Goal: Task Accomplishment & Management: Manage account settings

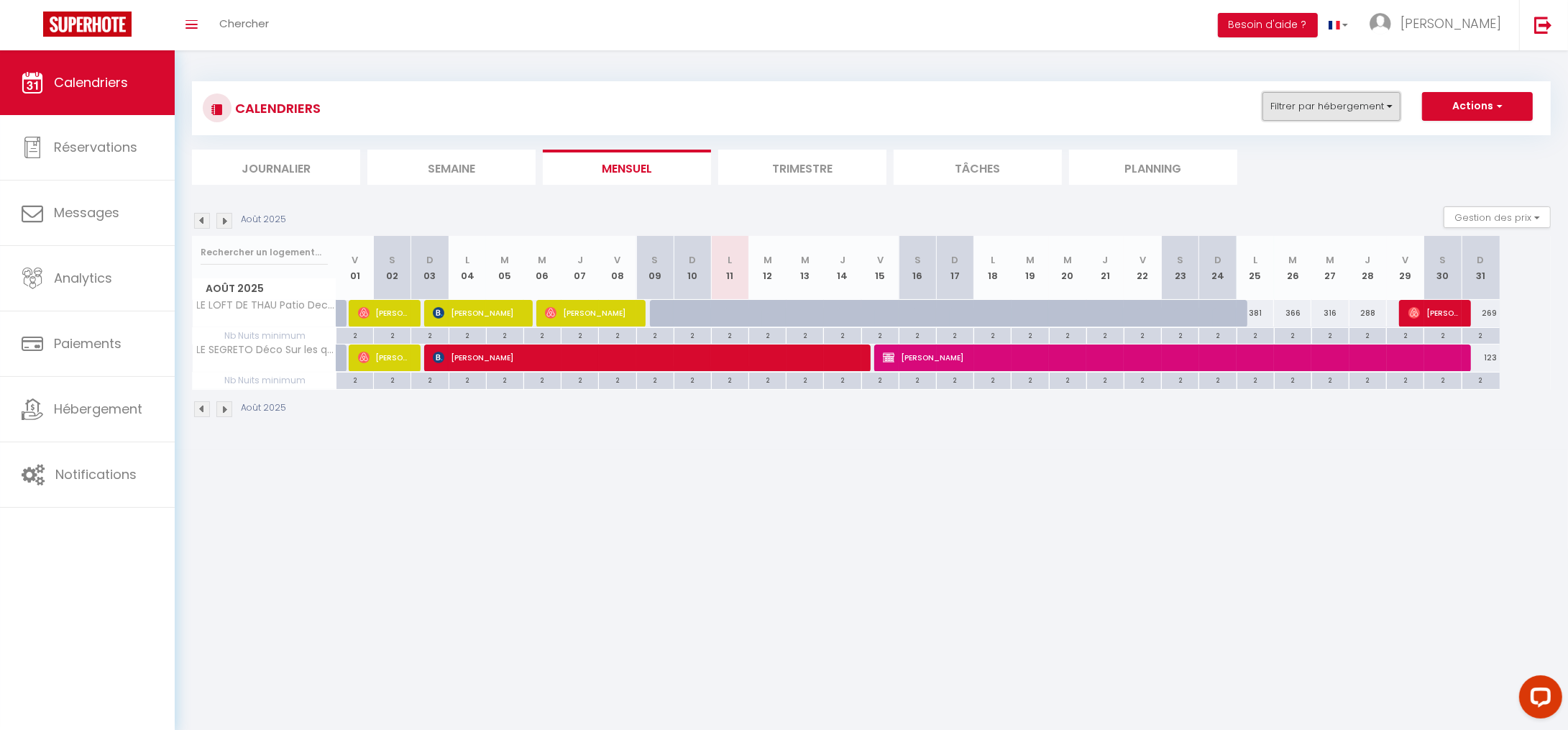
click at [1360, 114] on button "Filtrer par hébergement" at bounding box center [1331, 106] width 138 height 28
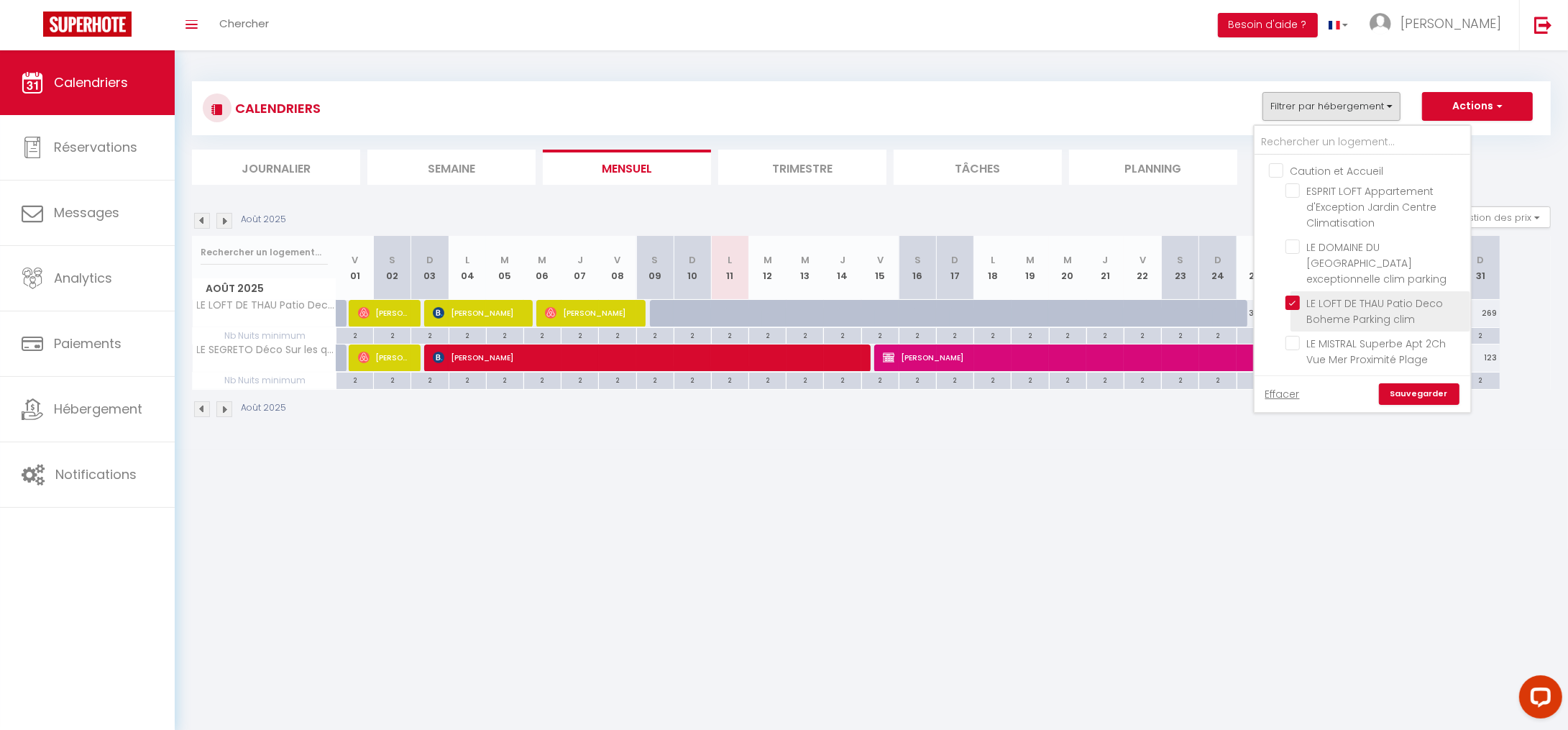
click at [1289, 295] on input "LE LOFT DE THAU Patio Deco Boheme Parking clim" at bounding box center [1375, 302] width 180 height 15
checkbox input "false"
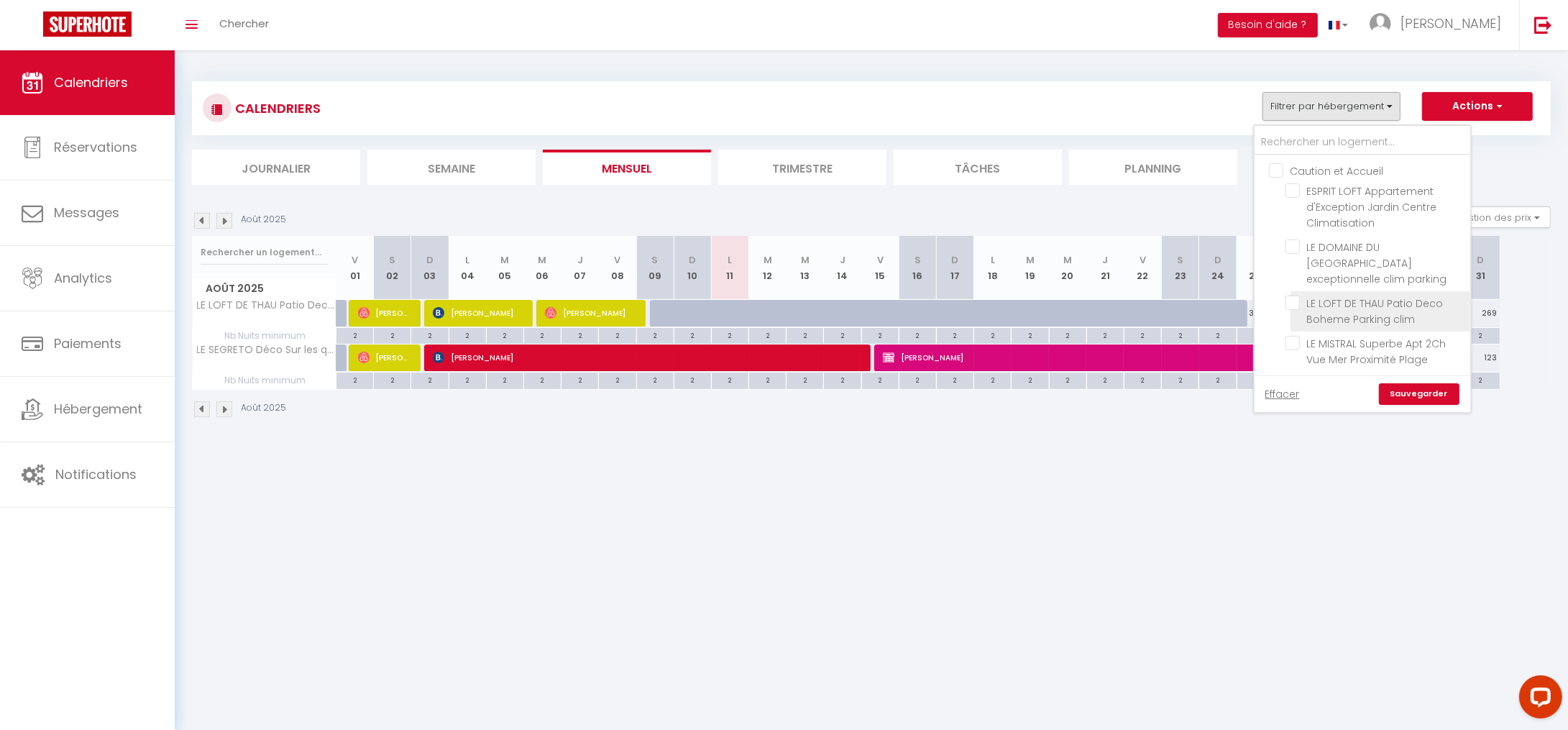
checkbox input "false"
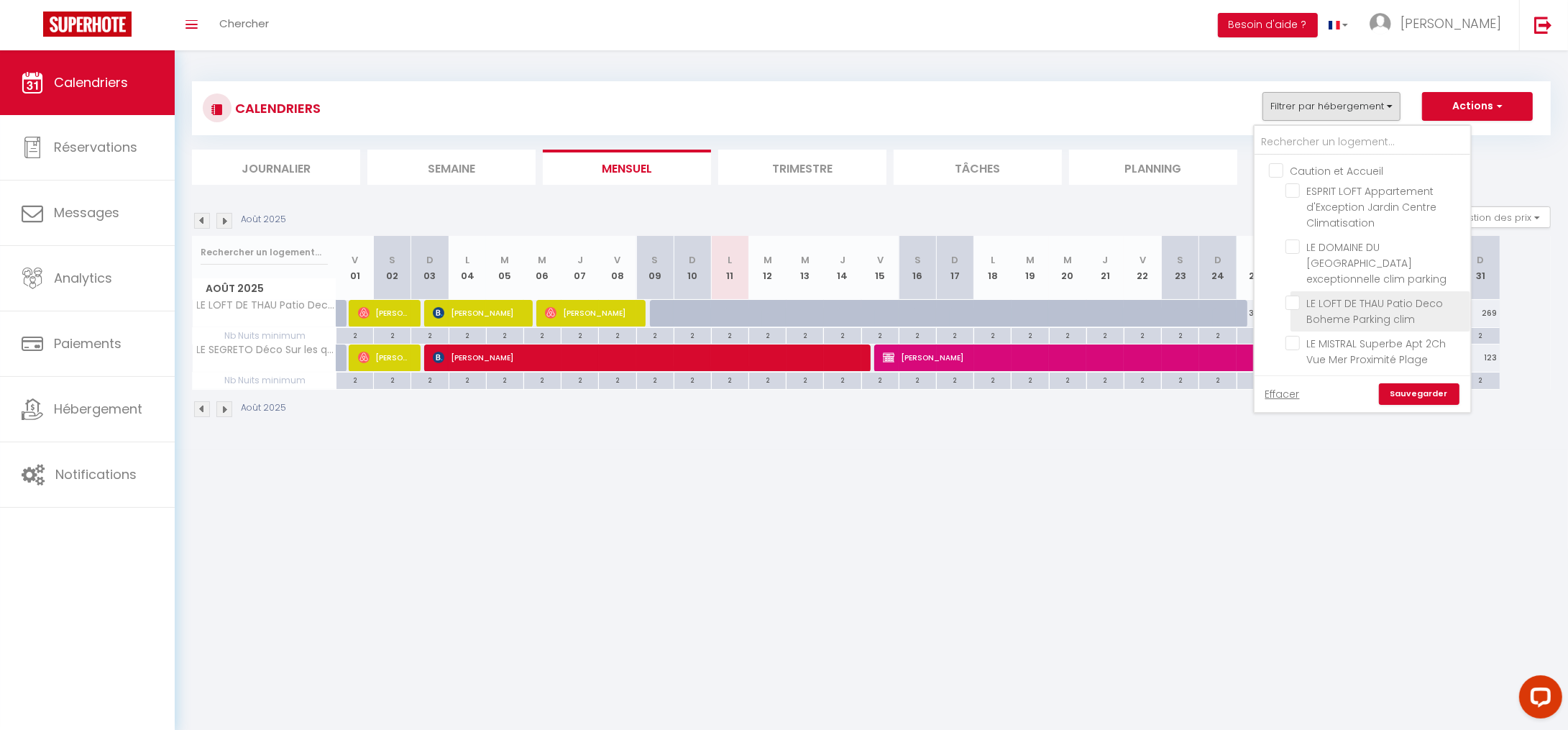
checkbox input "false"
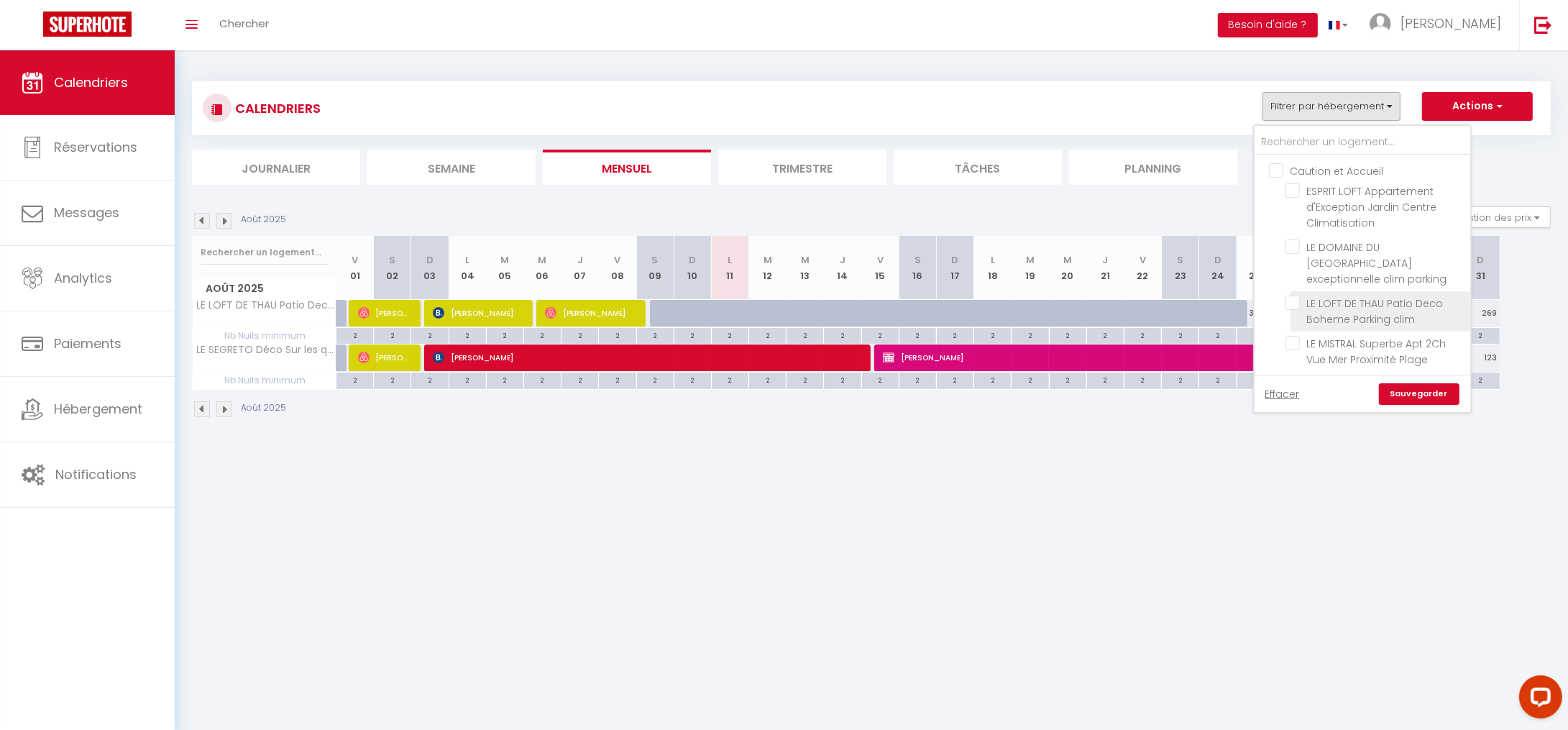
checkbox input "false"
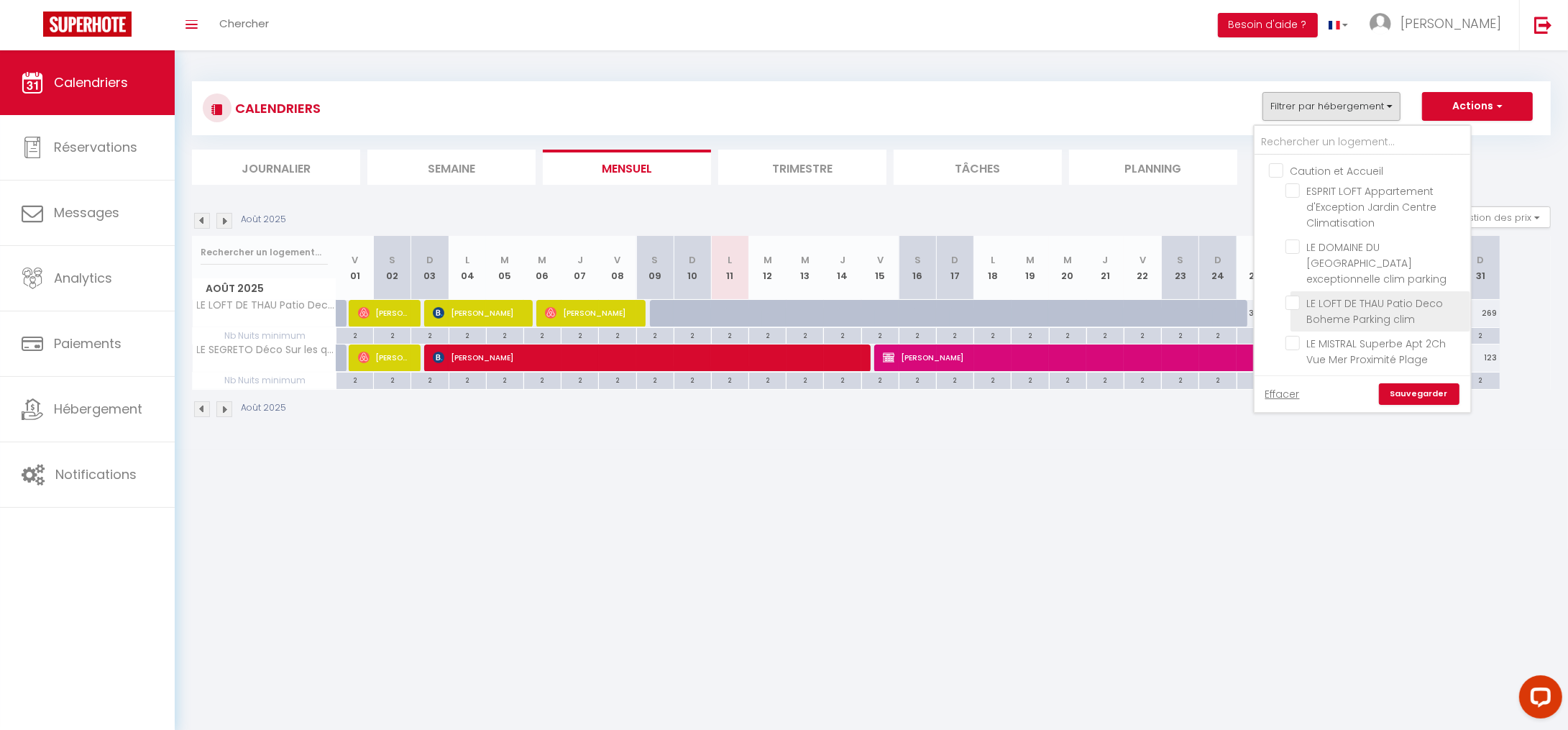
checkbox input "false"
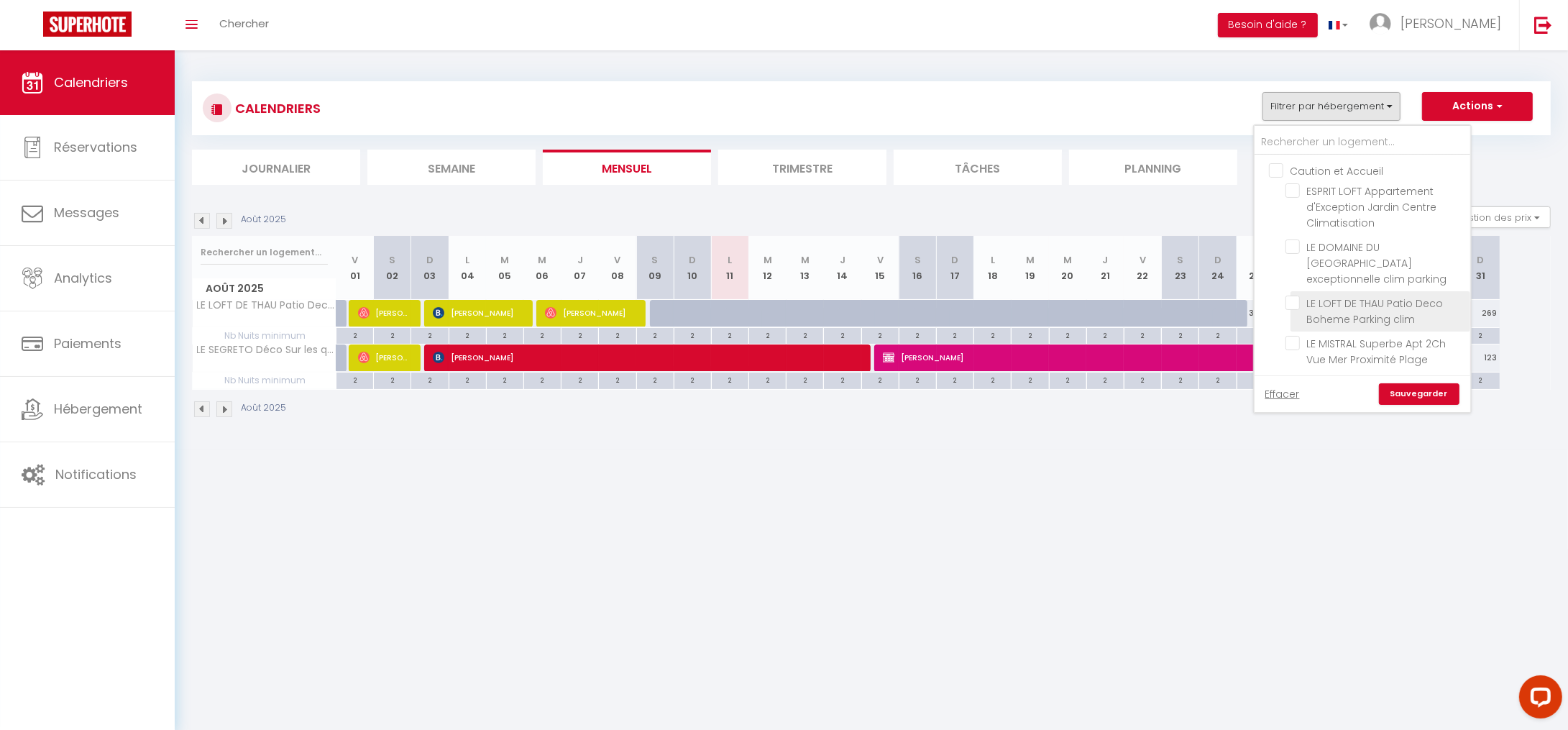
checkbox input "false"
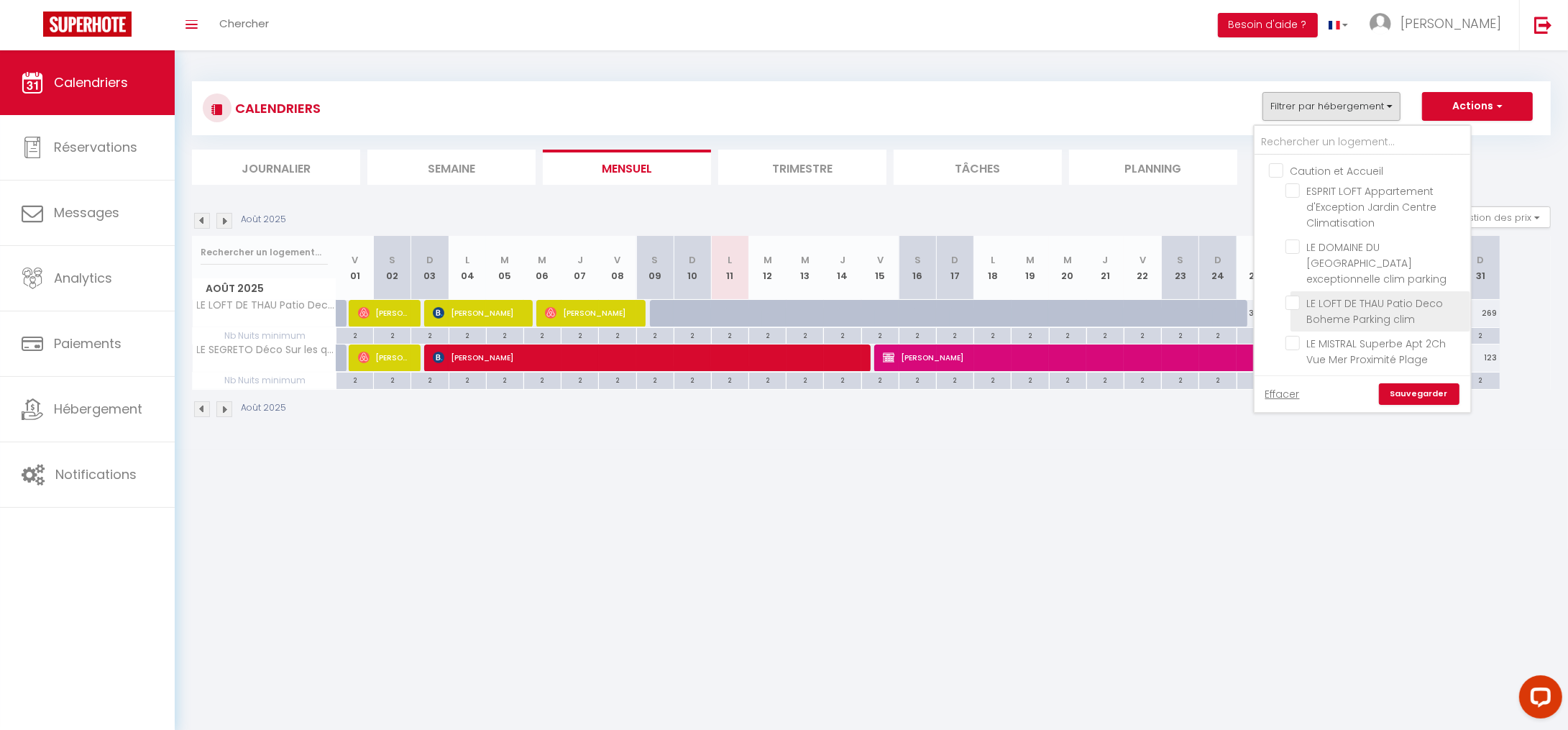
checkbox input "false"
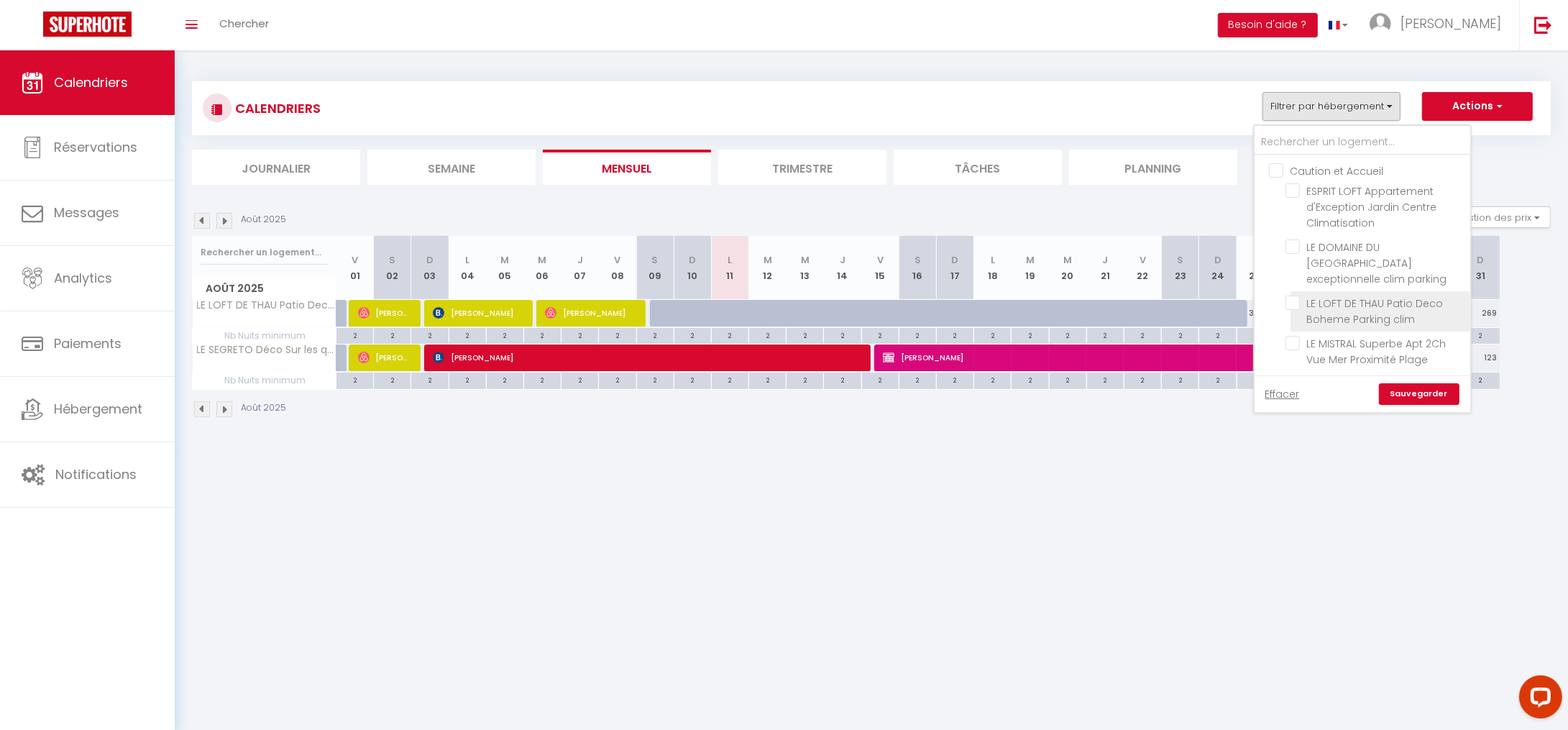
checkbox input "false"
click at [1311, 145] on input "text" at bounding box center [1362, 142] width 216 height 26
type input "c"
checkbox input "false"
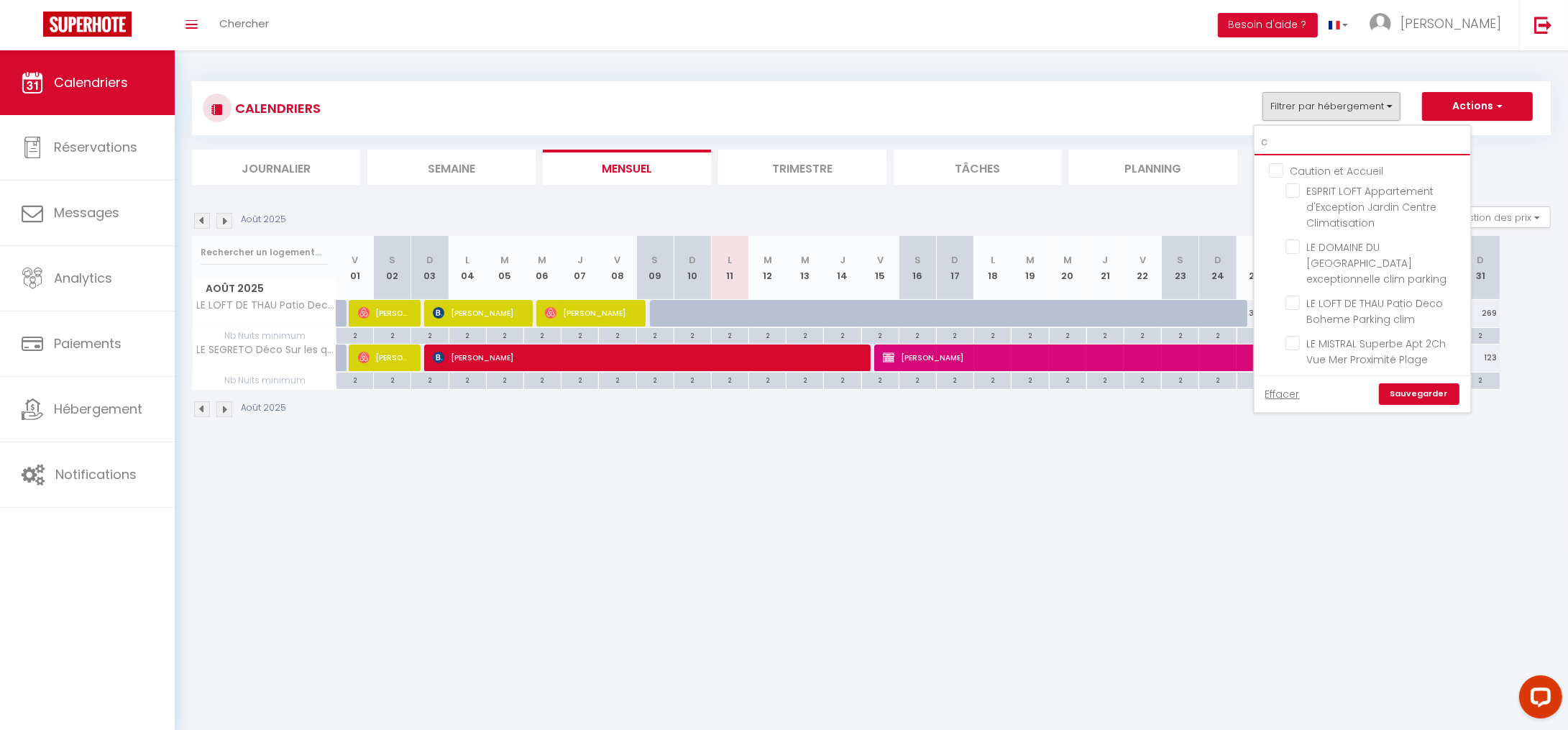
checkbox input "false"
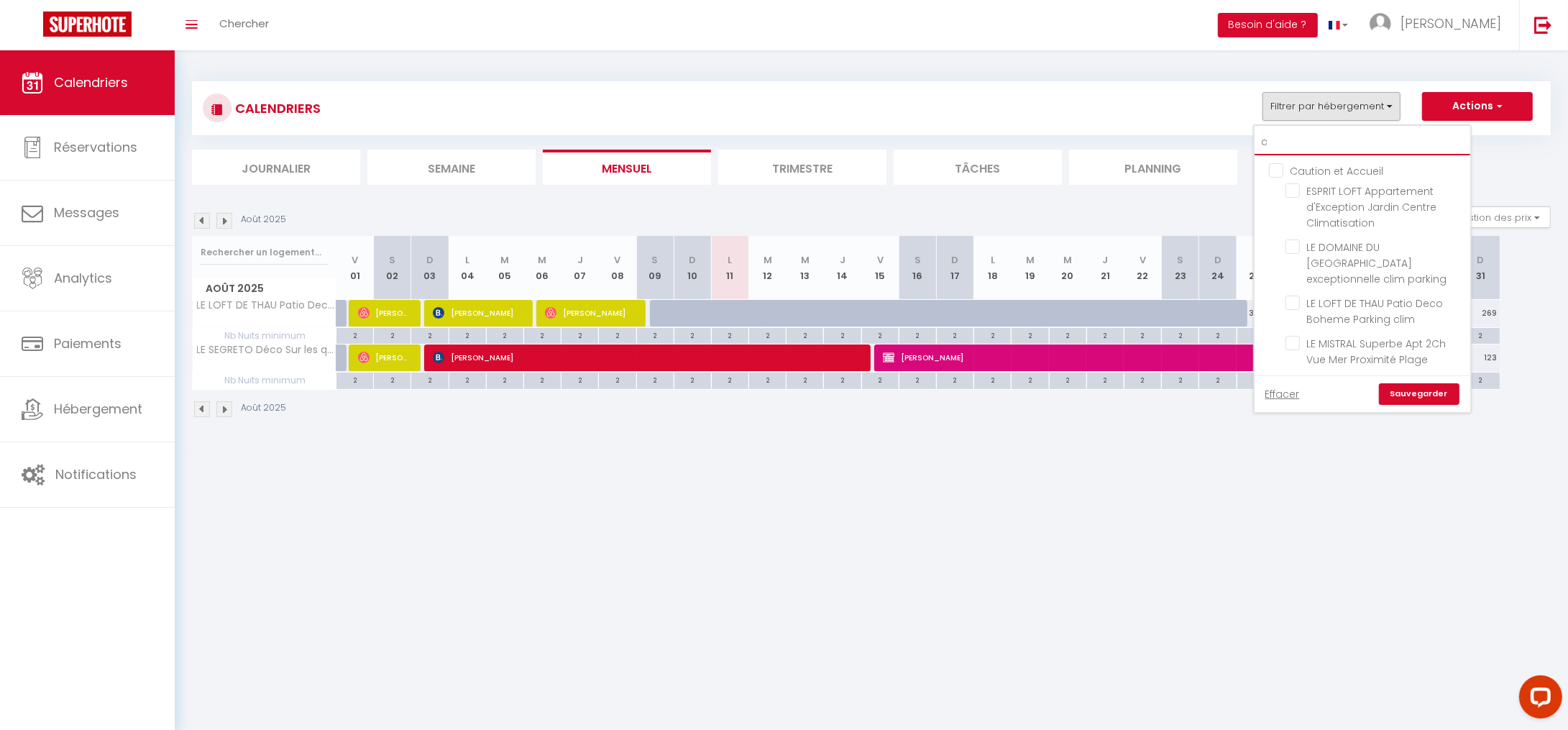
checkbox input "false"
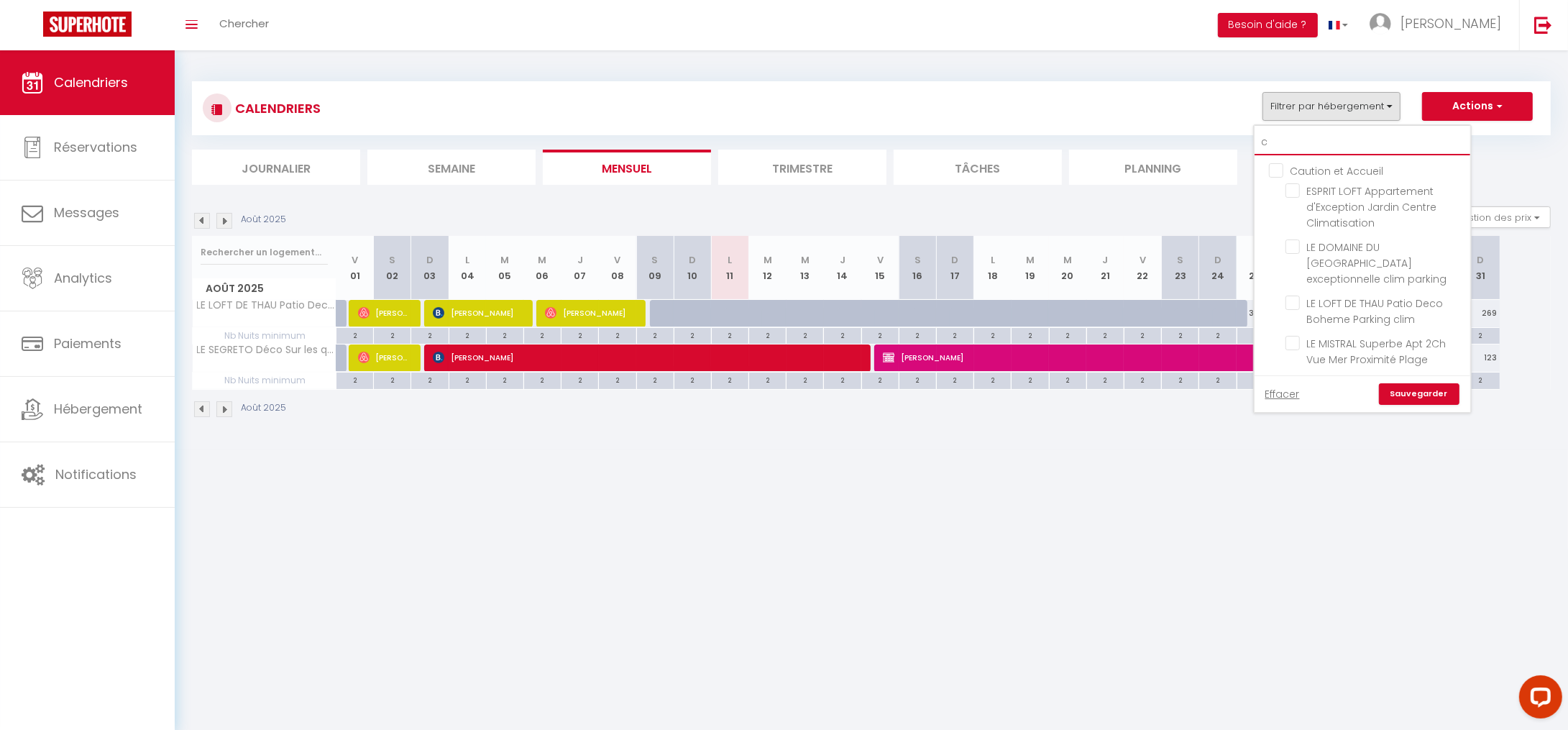
checkbox input "false"
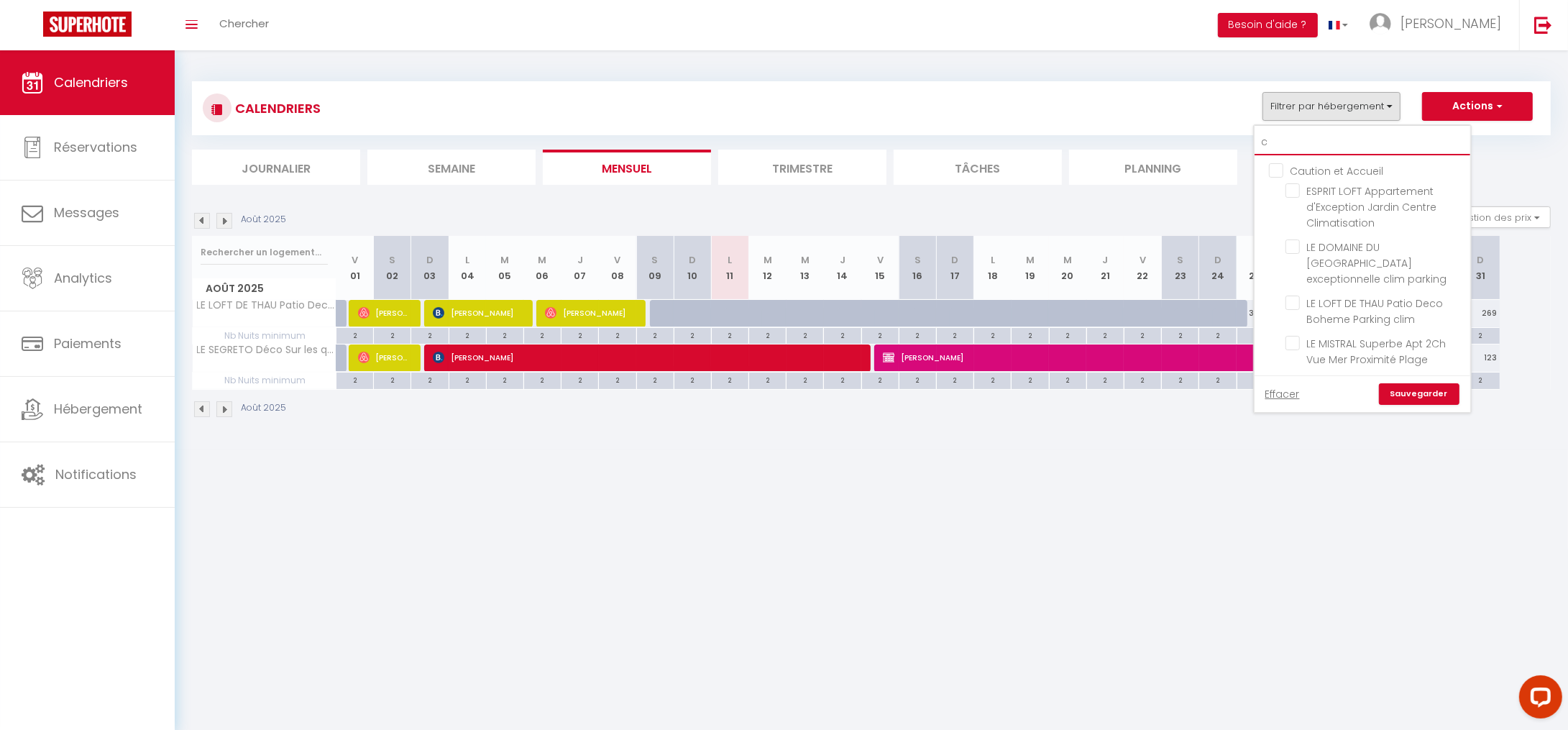
checkbox input "false"
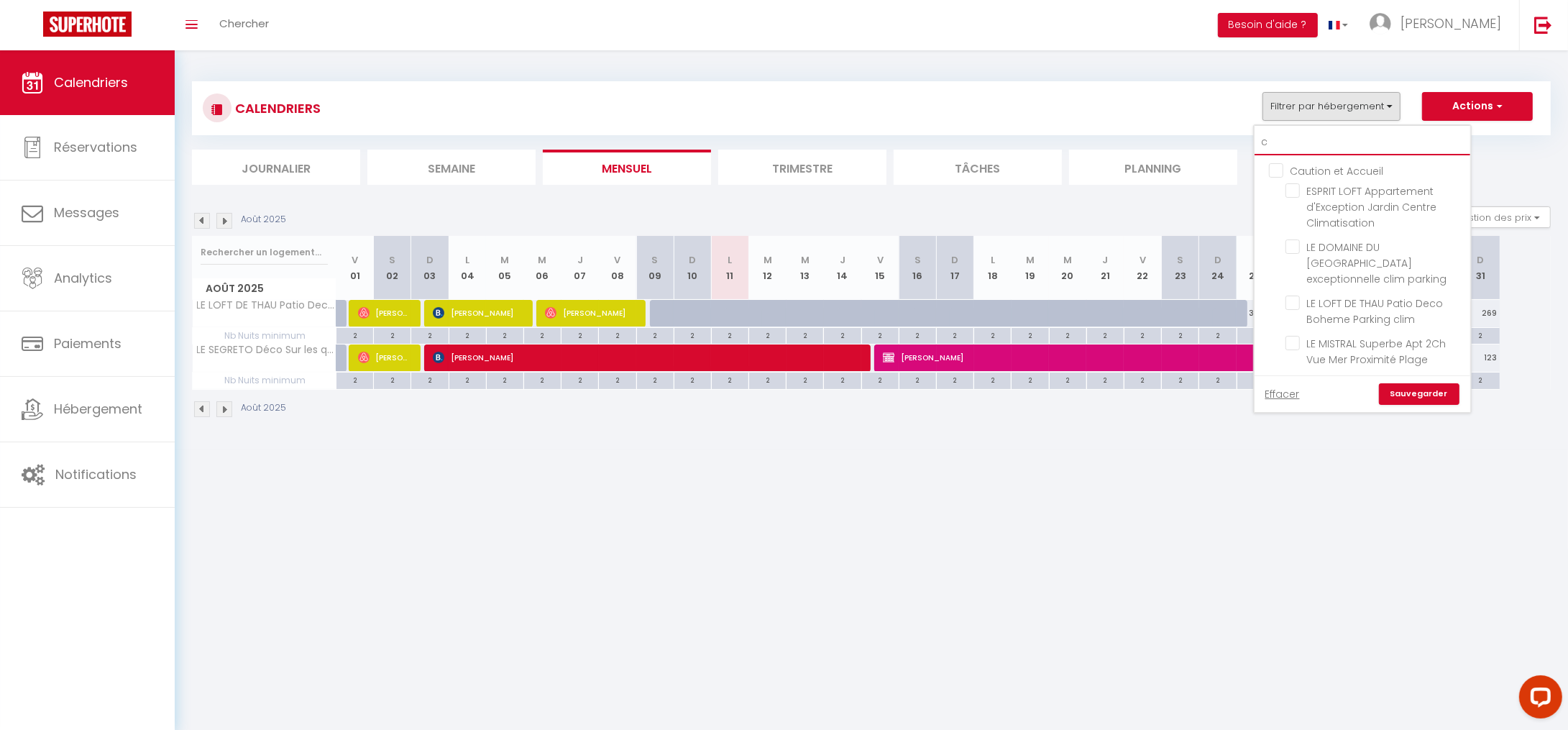
checkbox input "false"
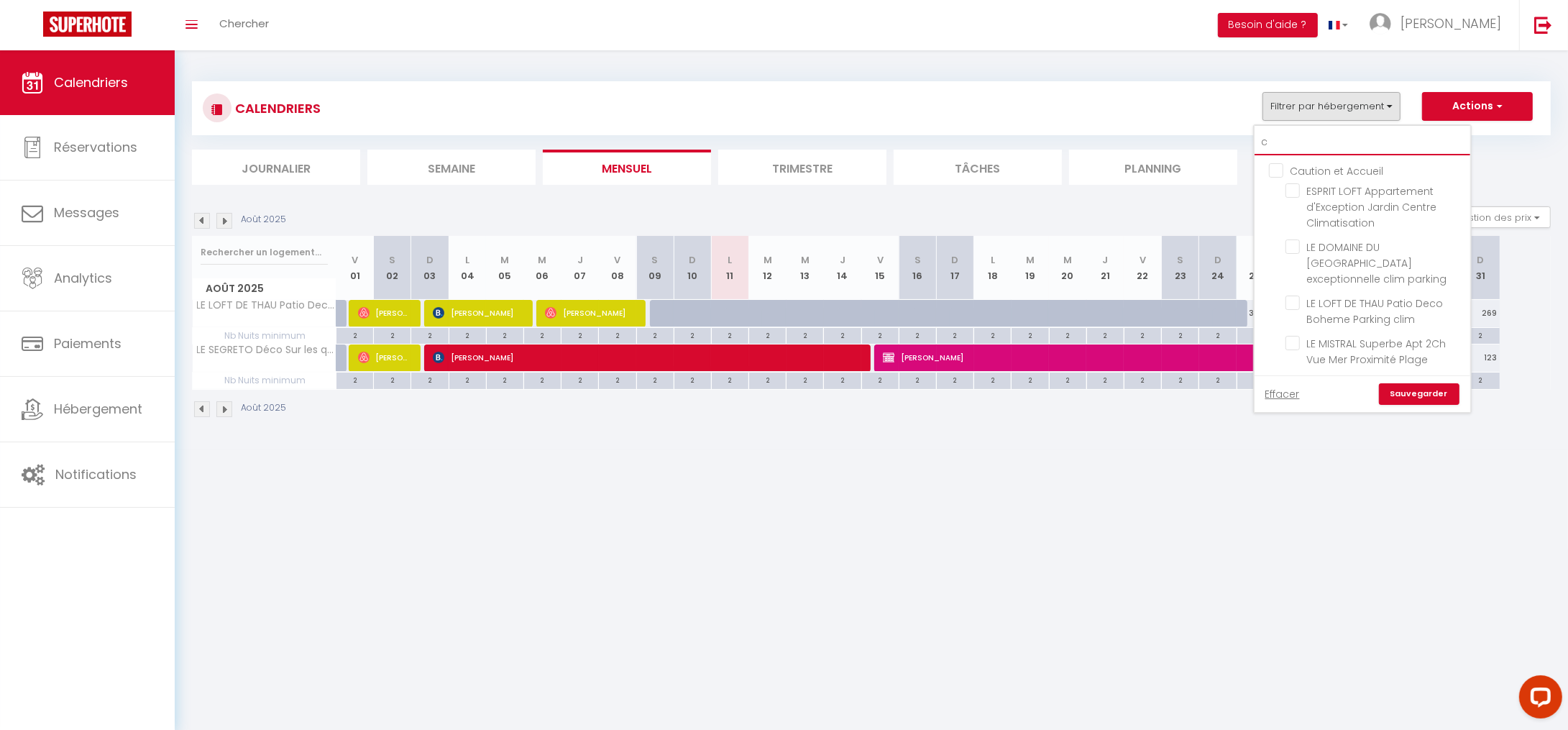
checkbox input "false"
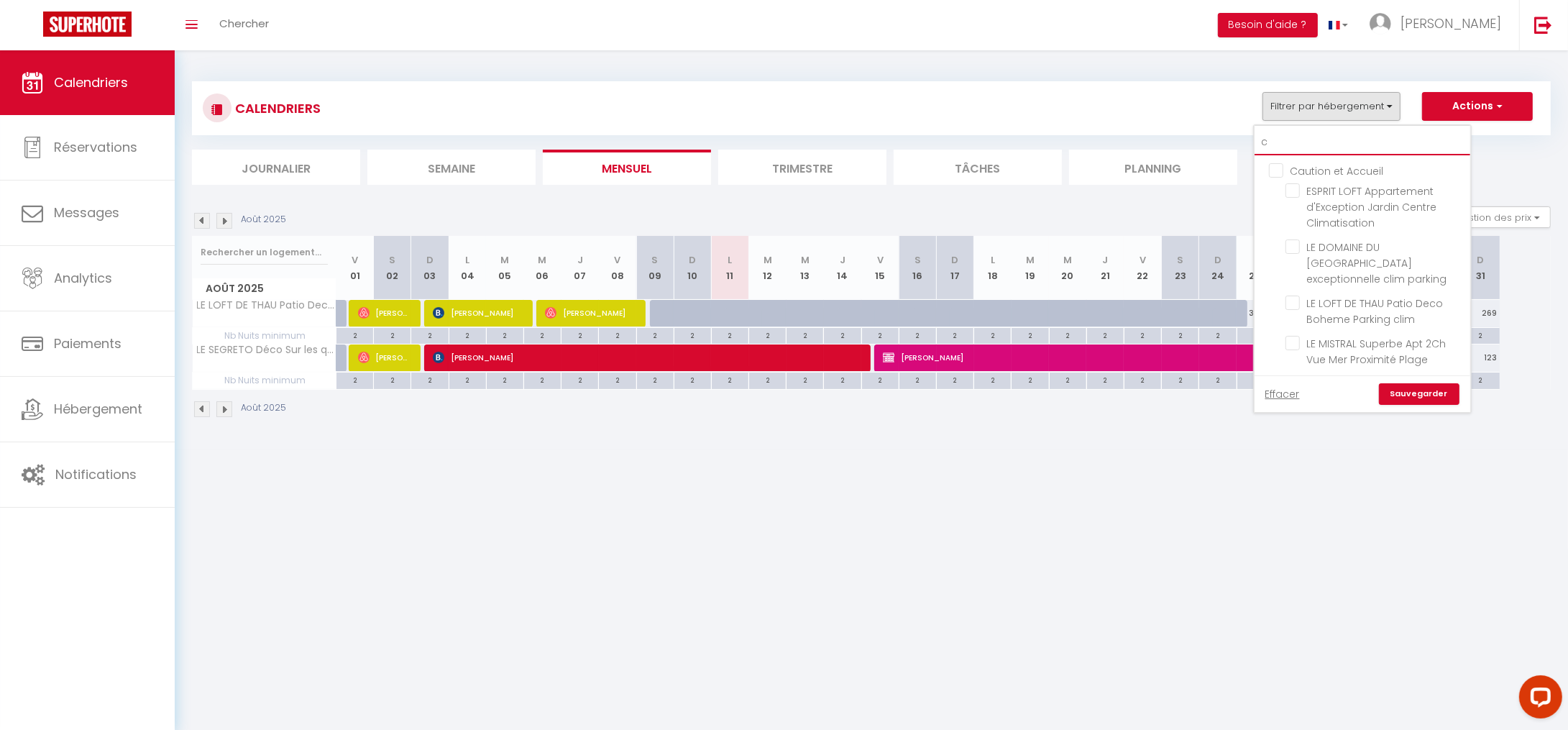
checkbox input "false"
type input "cl"
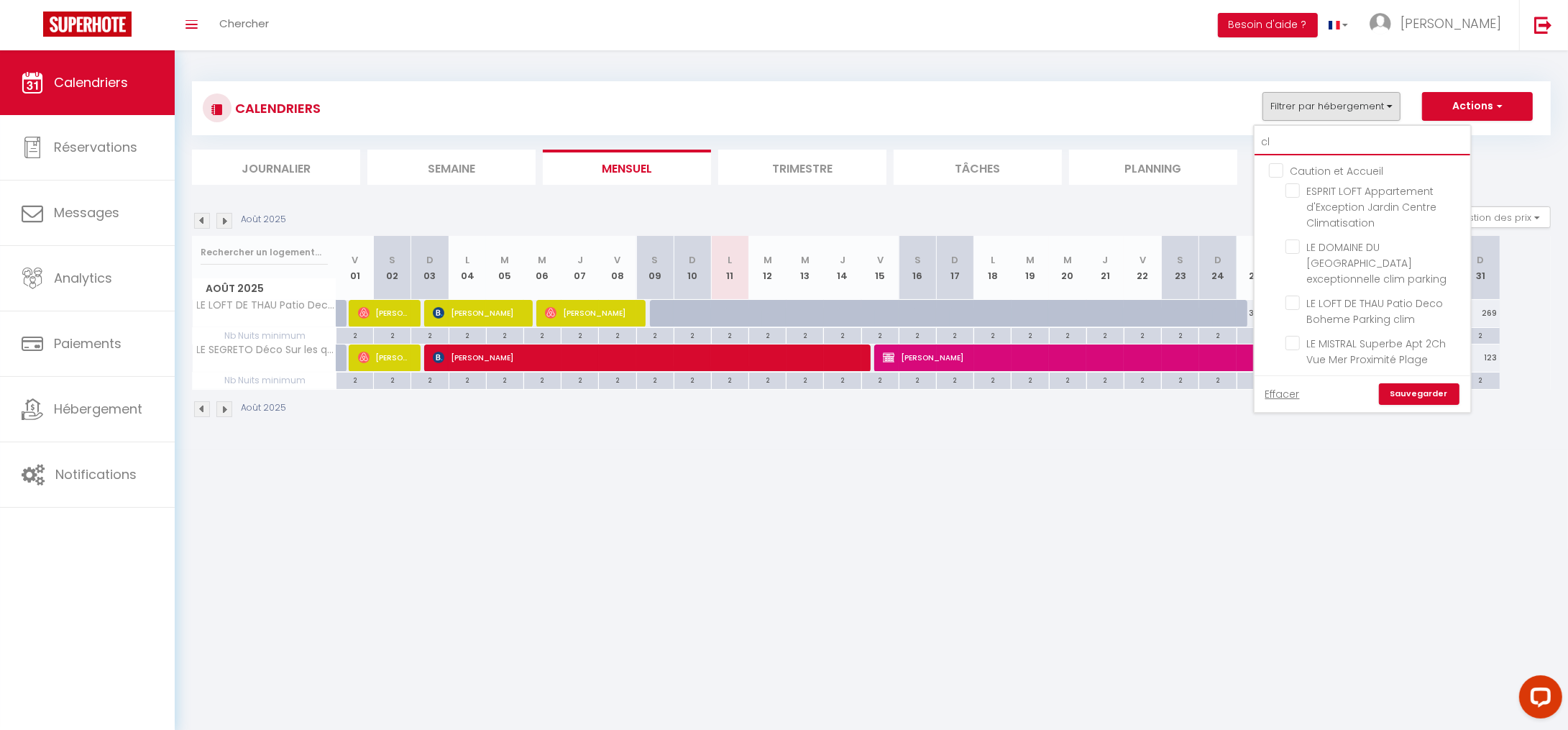
checkbox input "false"
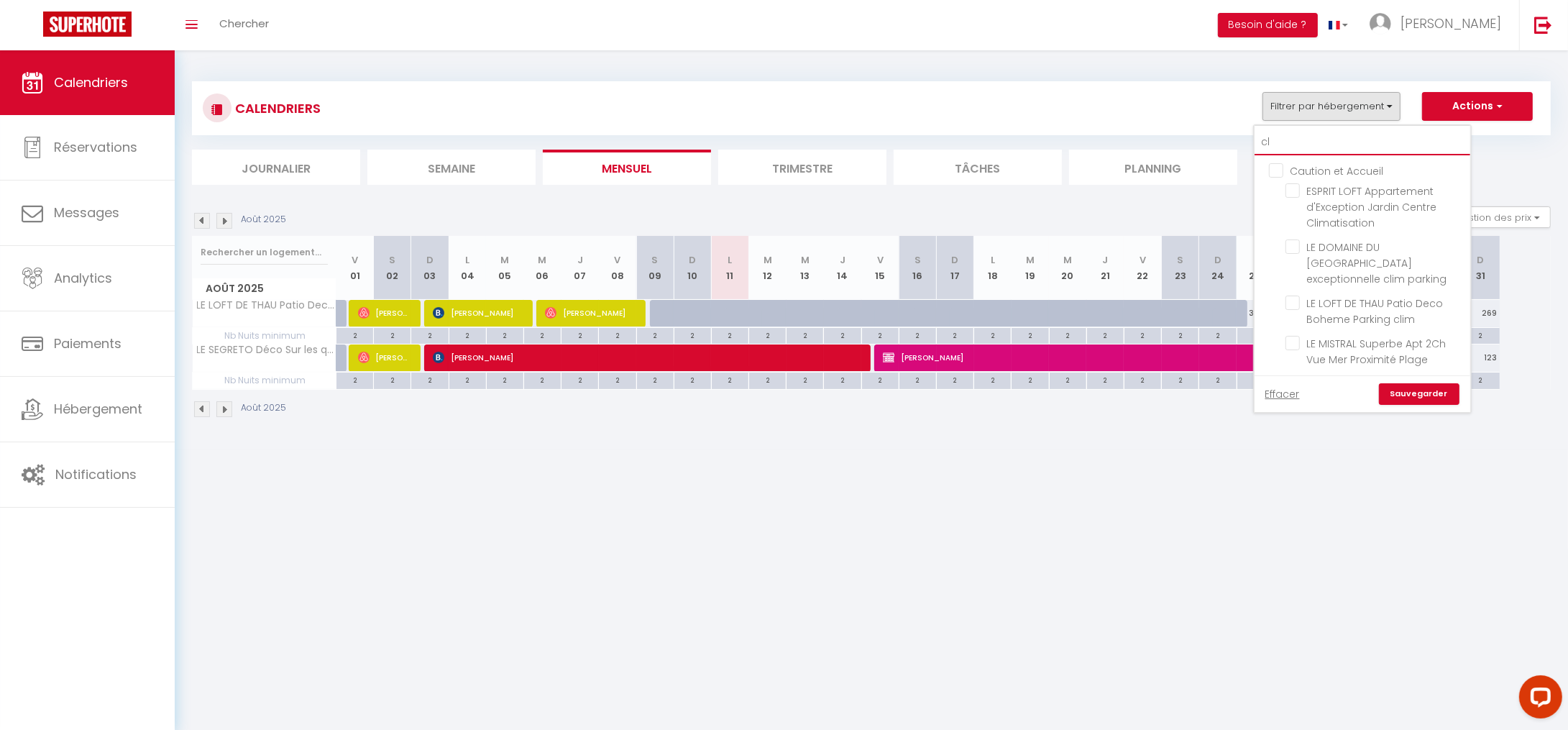
checkbox input "false"
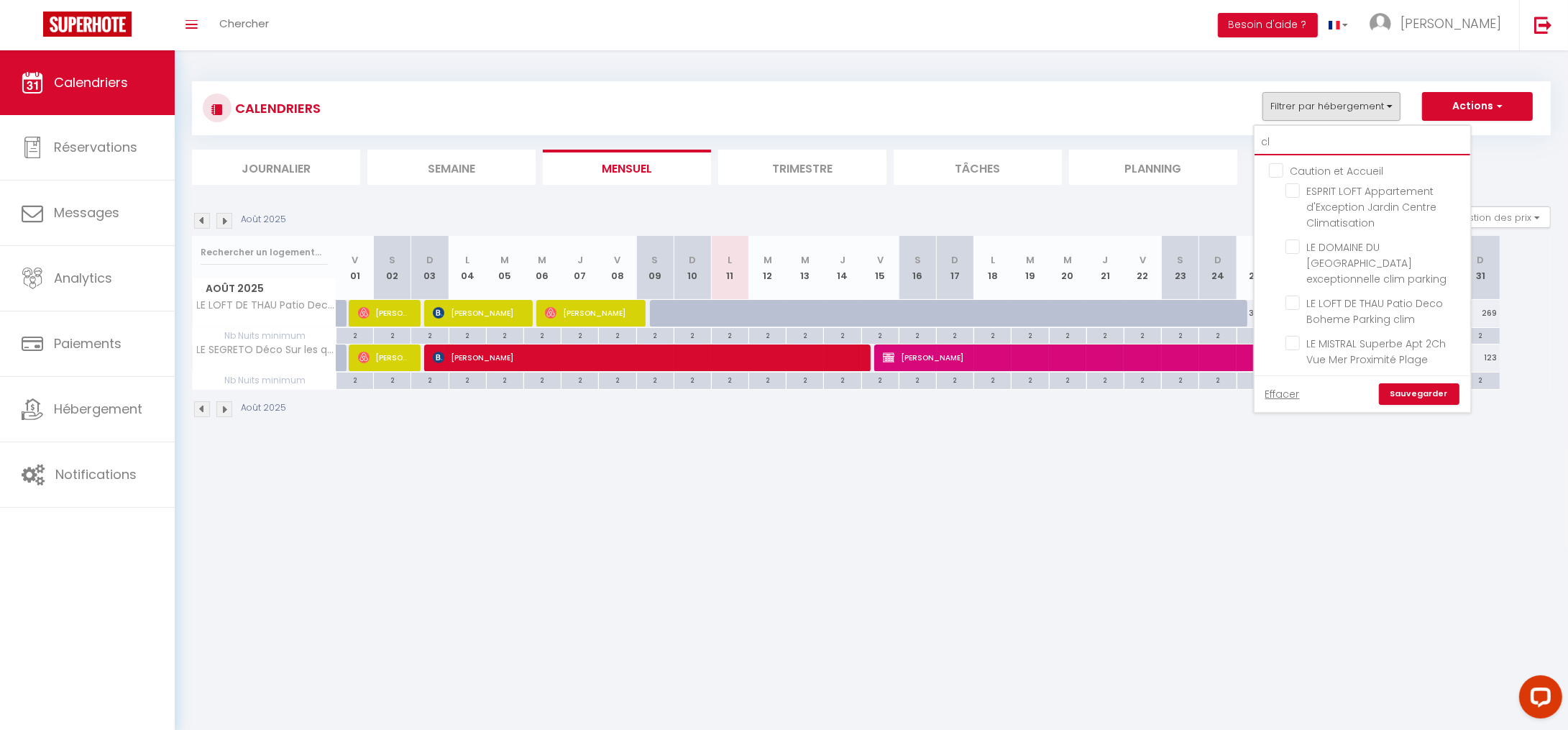
checkbox input "false"
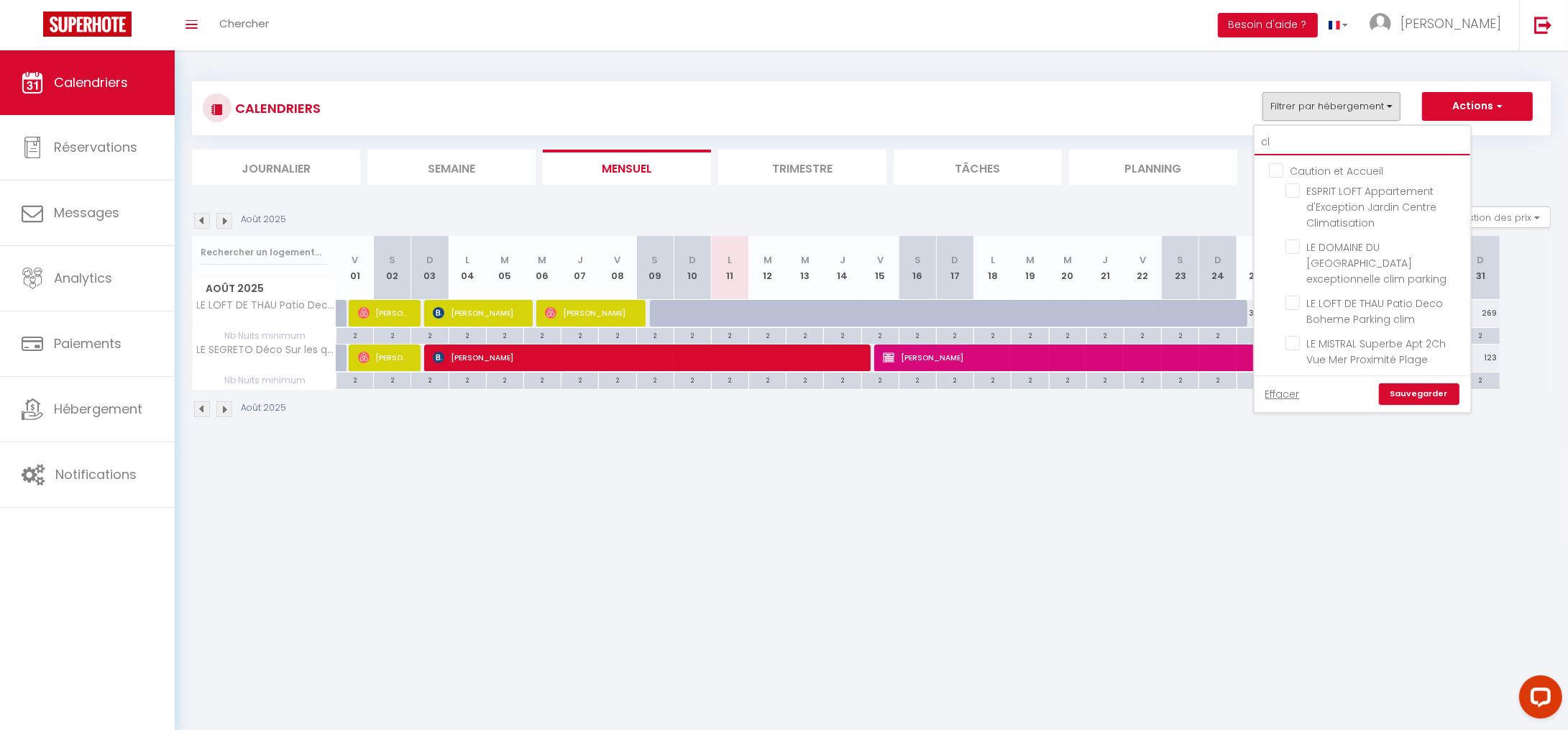
checkbox input "false"
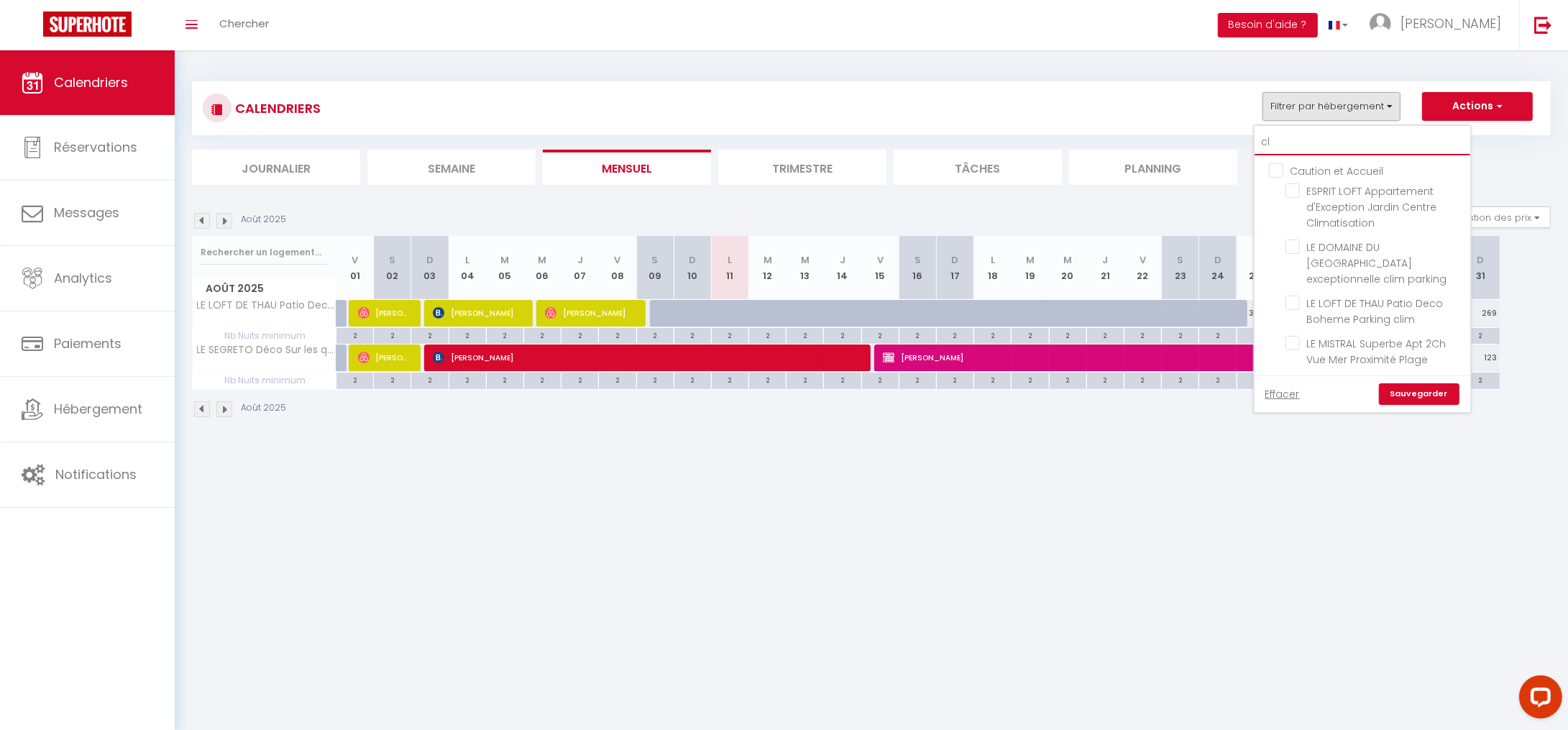
checkbox input "false"
type input "cla"
checkbox input "false"
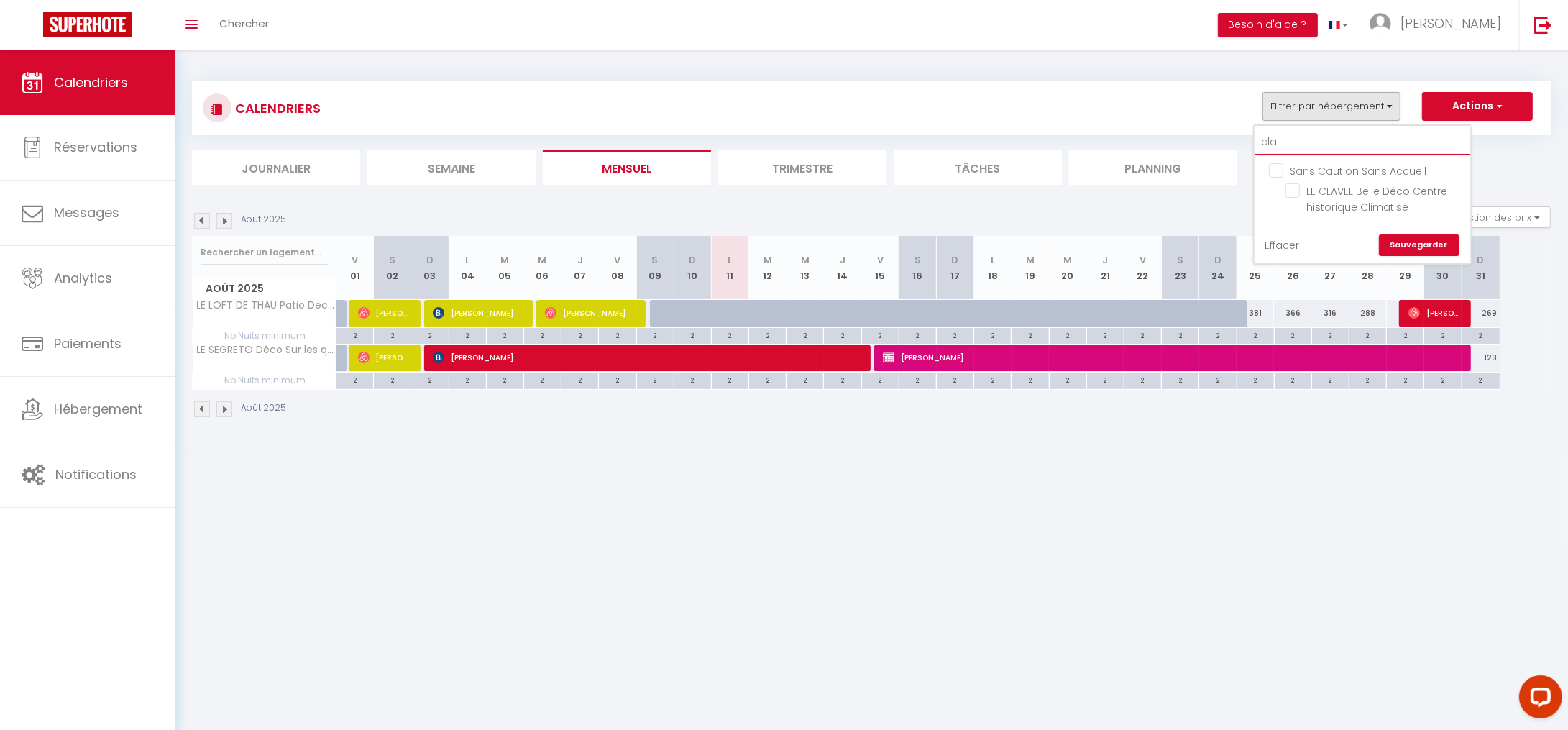
type input "clav"
checkbox input "false"
type input "clav"
click at [1297, 193] on input "LE CLAVEL Belle Déco Centre historique Climatisé" at bounding box center [1375, 190] width 180 height 15
checkbox input "true"
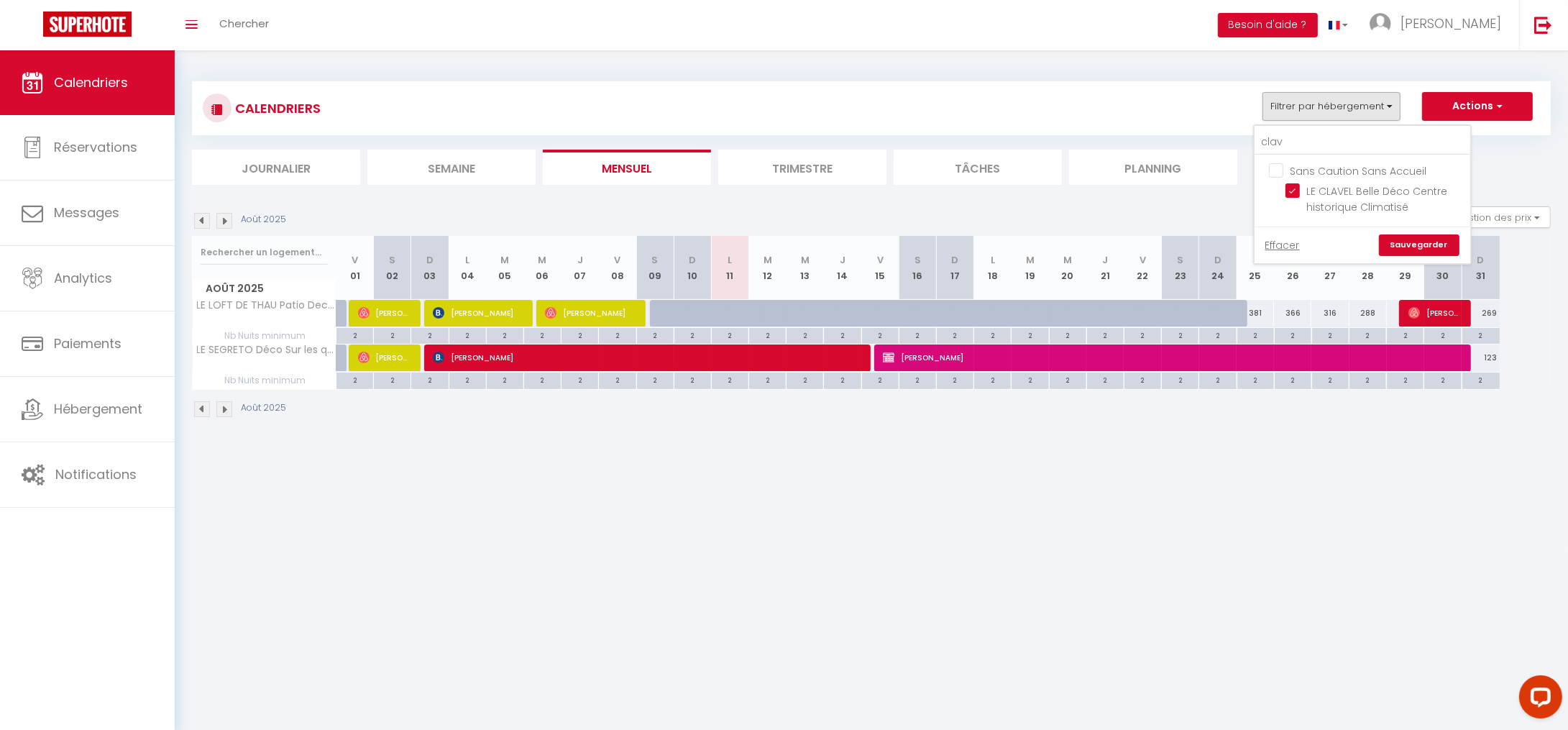
click at [1406, 246] on link "Sauvegarder" at bounding box center [1419, 244] width 81 height 22
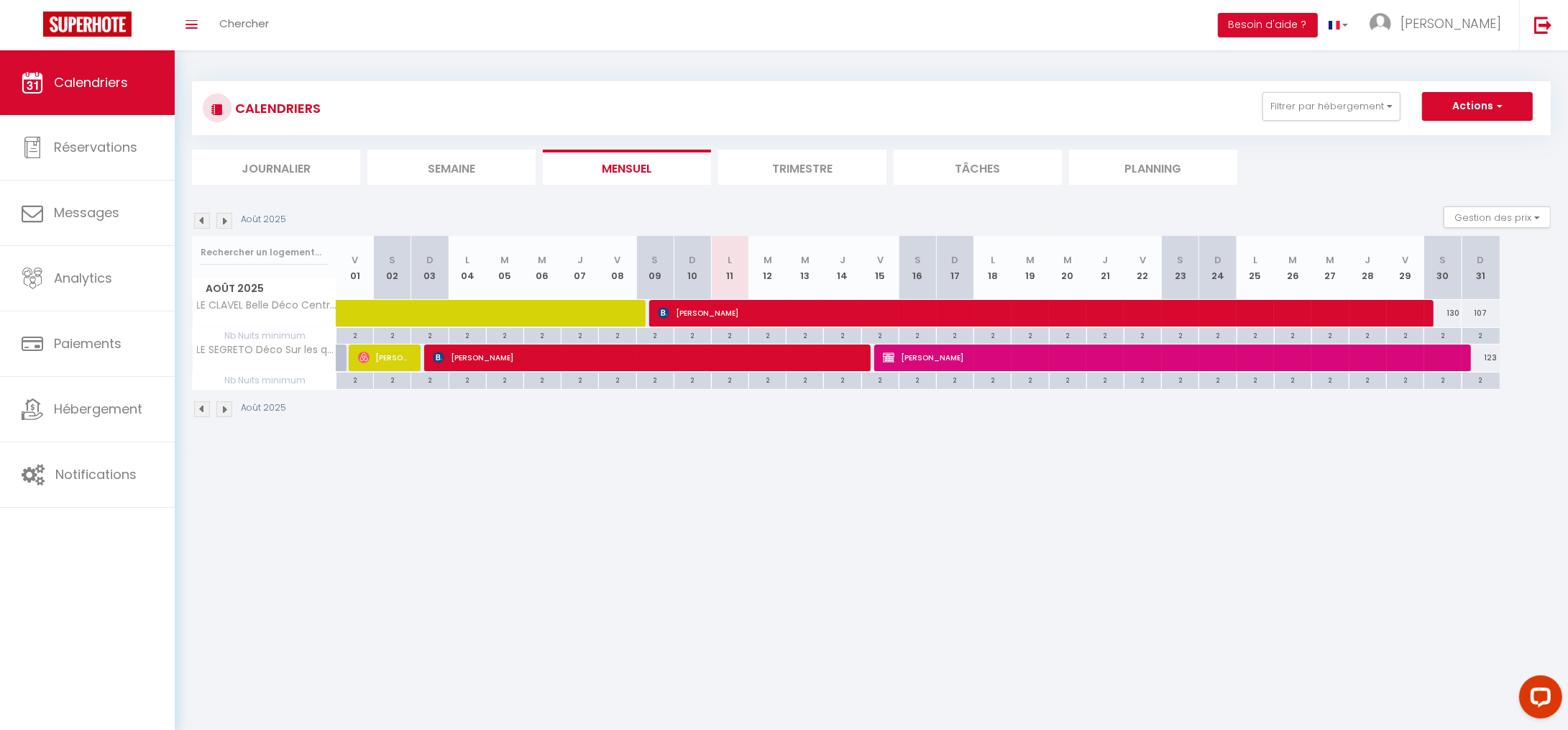
click at [205, 409] on img at bounding box center [202, 409] width 15 height 15
select select
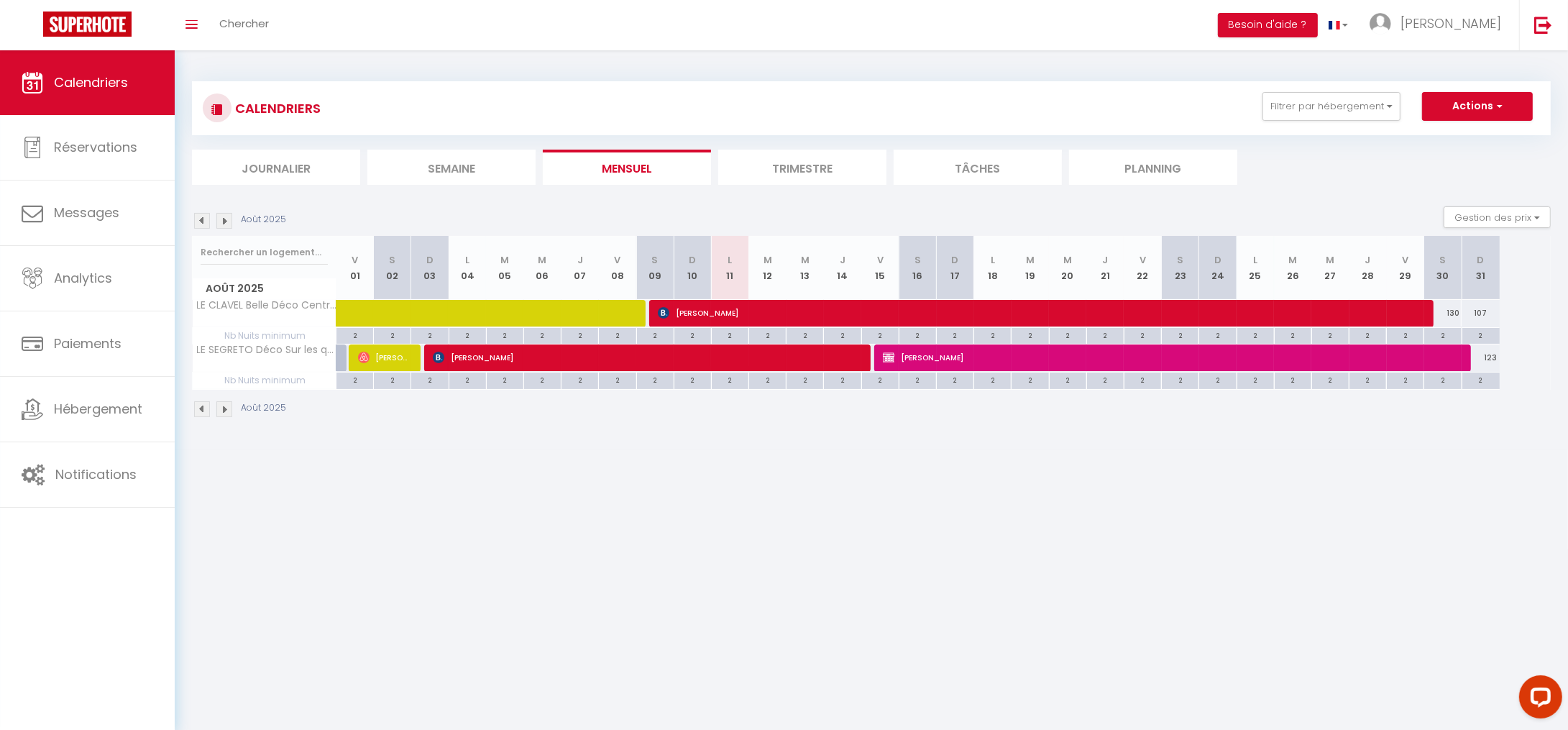
select select
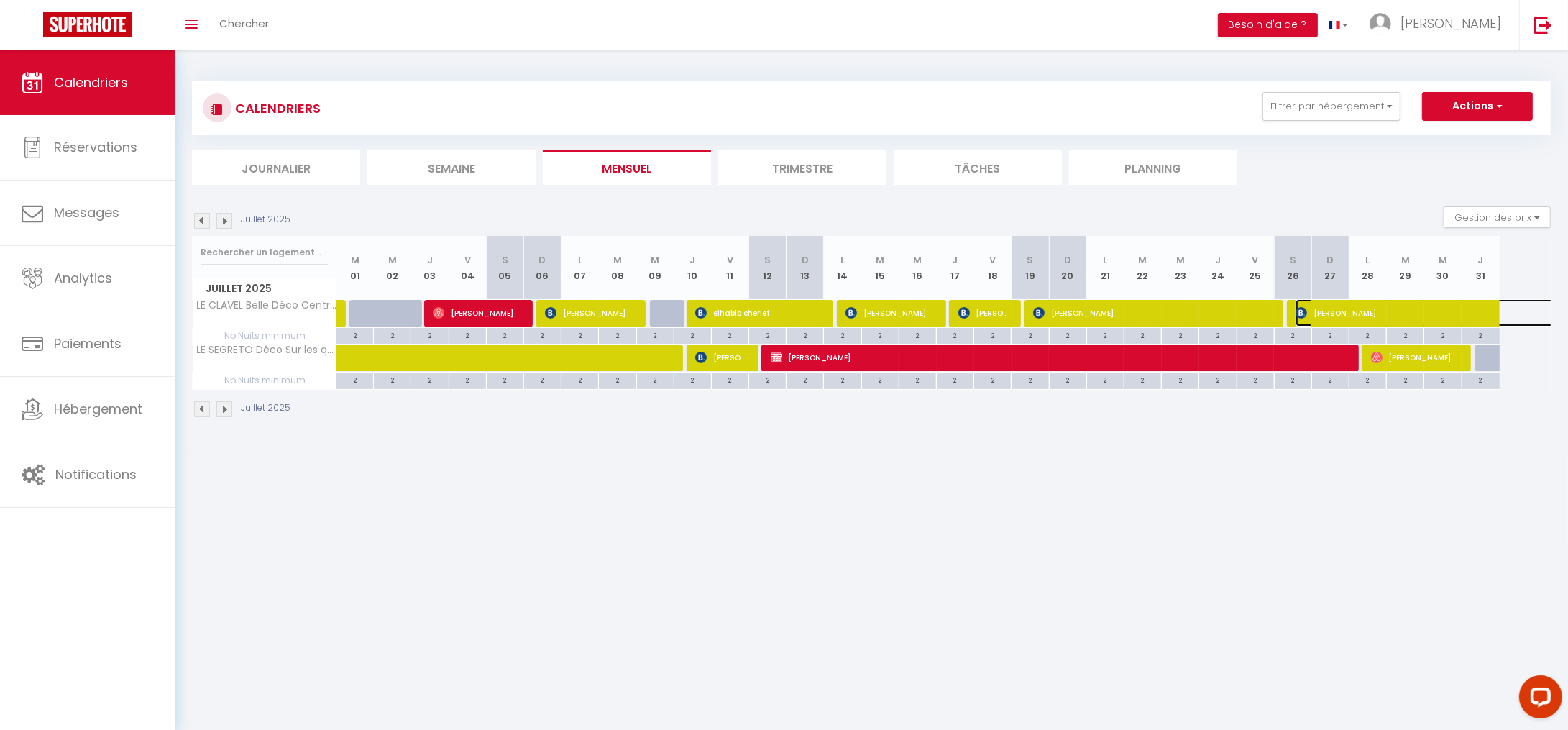
click at [1409, 316] on span "[PERSON_NAME]" at bounding box center [1527, 313] width 463 height 28
select select "OK"
select select "0"
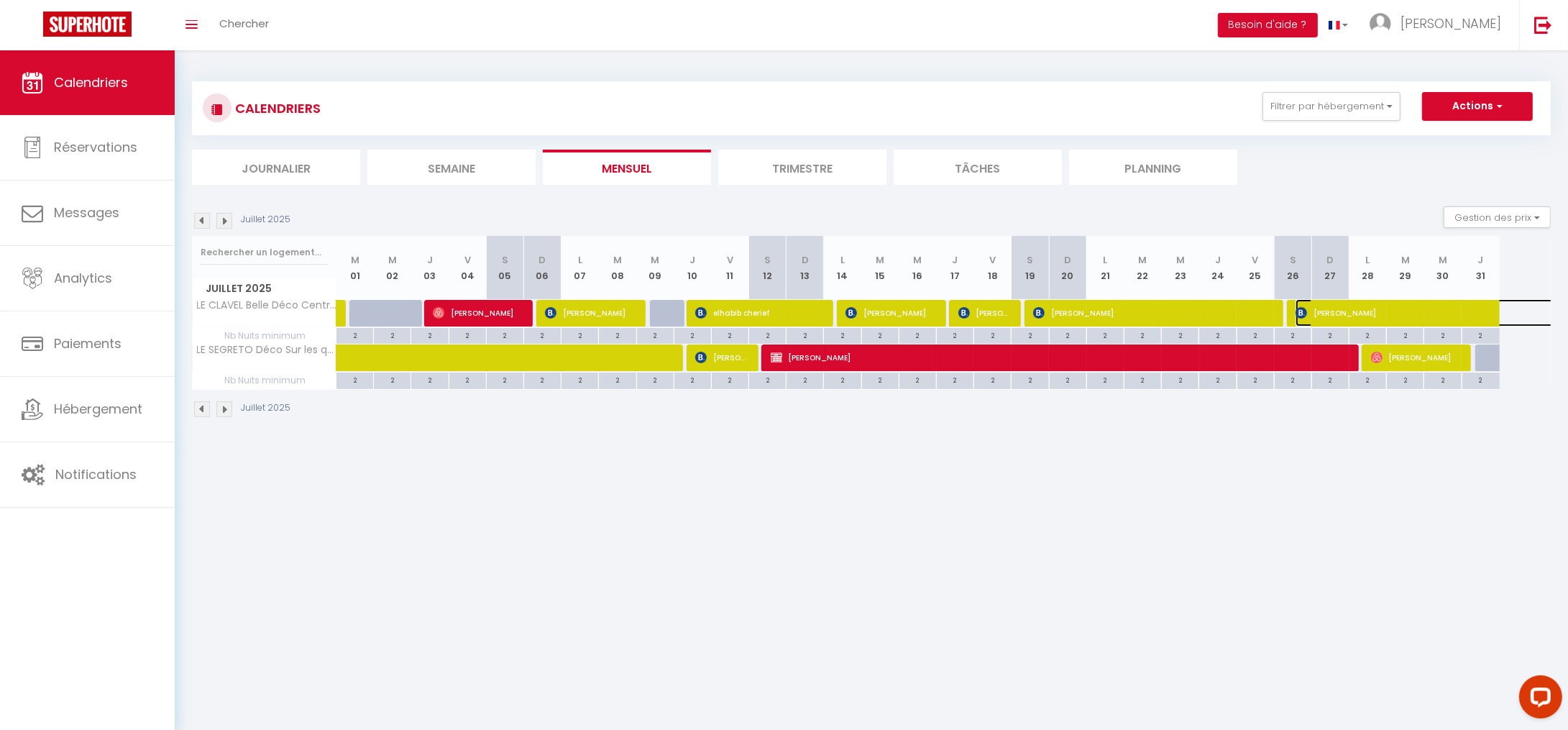
select select "1"
select select
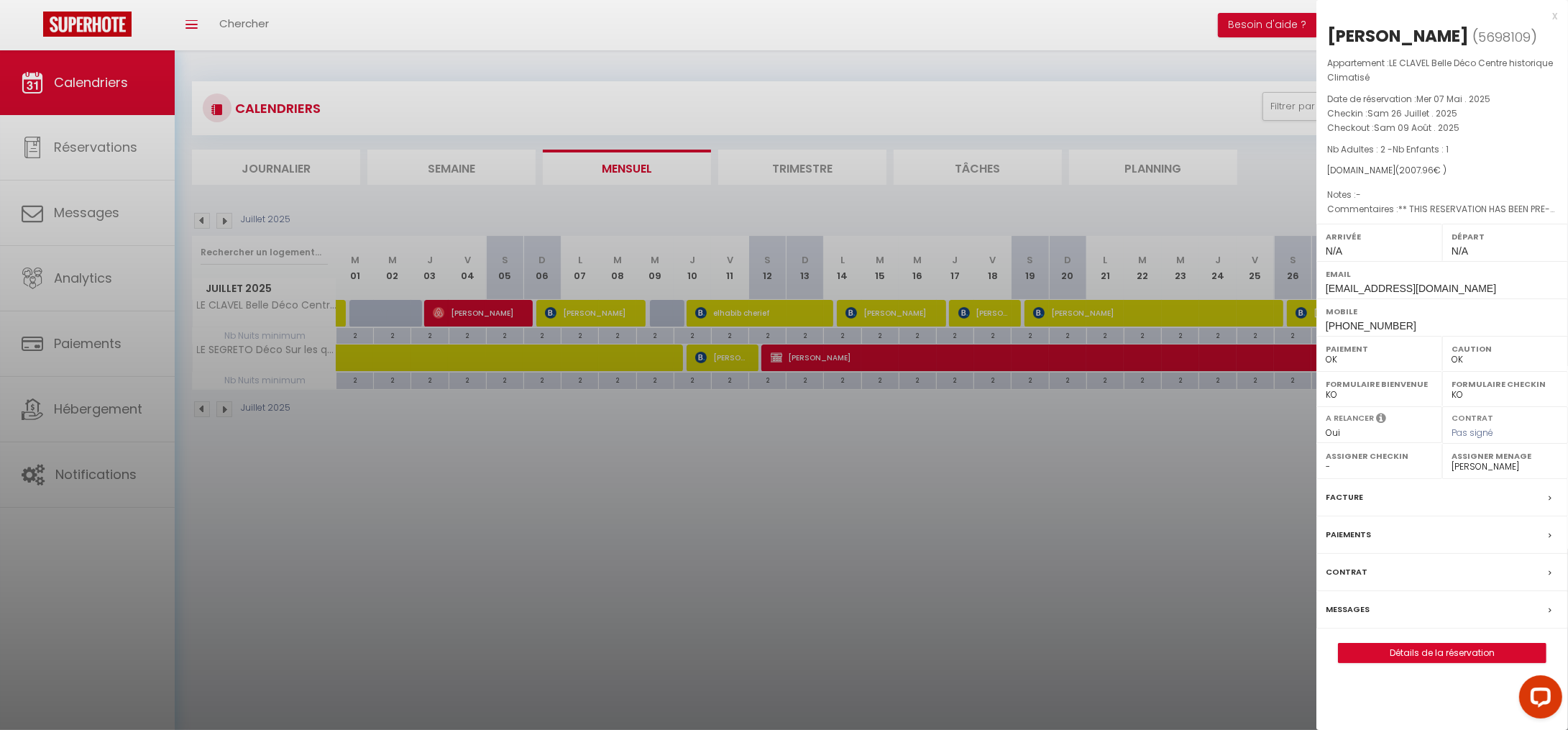
click at [1114, 506] on div at bounding box center [784, 365] width 1568 height 730
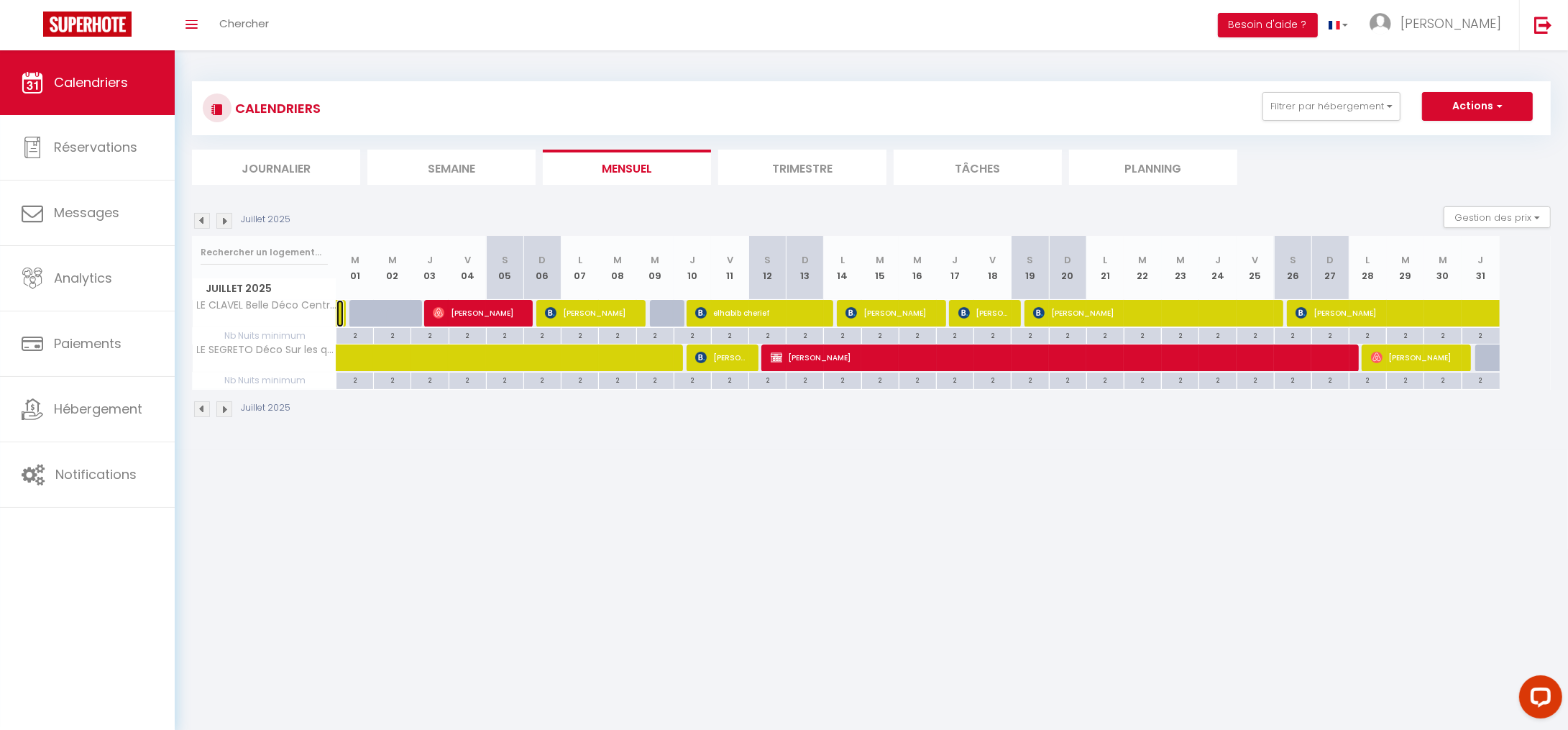
click at [341, 311] on link at bounding box center [340, 313] width 7 height 28
select select "22350"
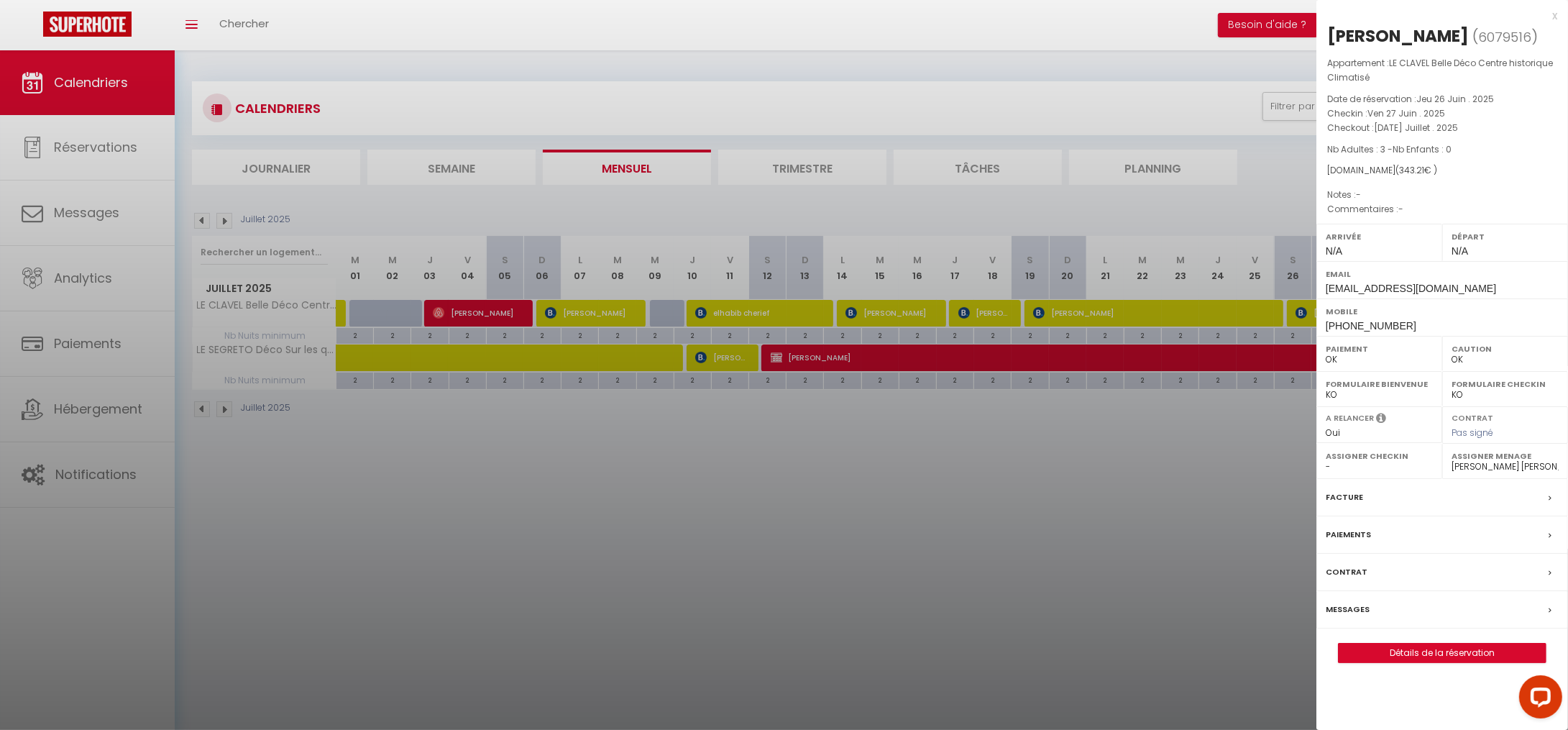
click at [877, 587] on div at bounding box center [784, 365] width 1568 height 730
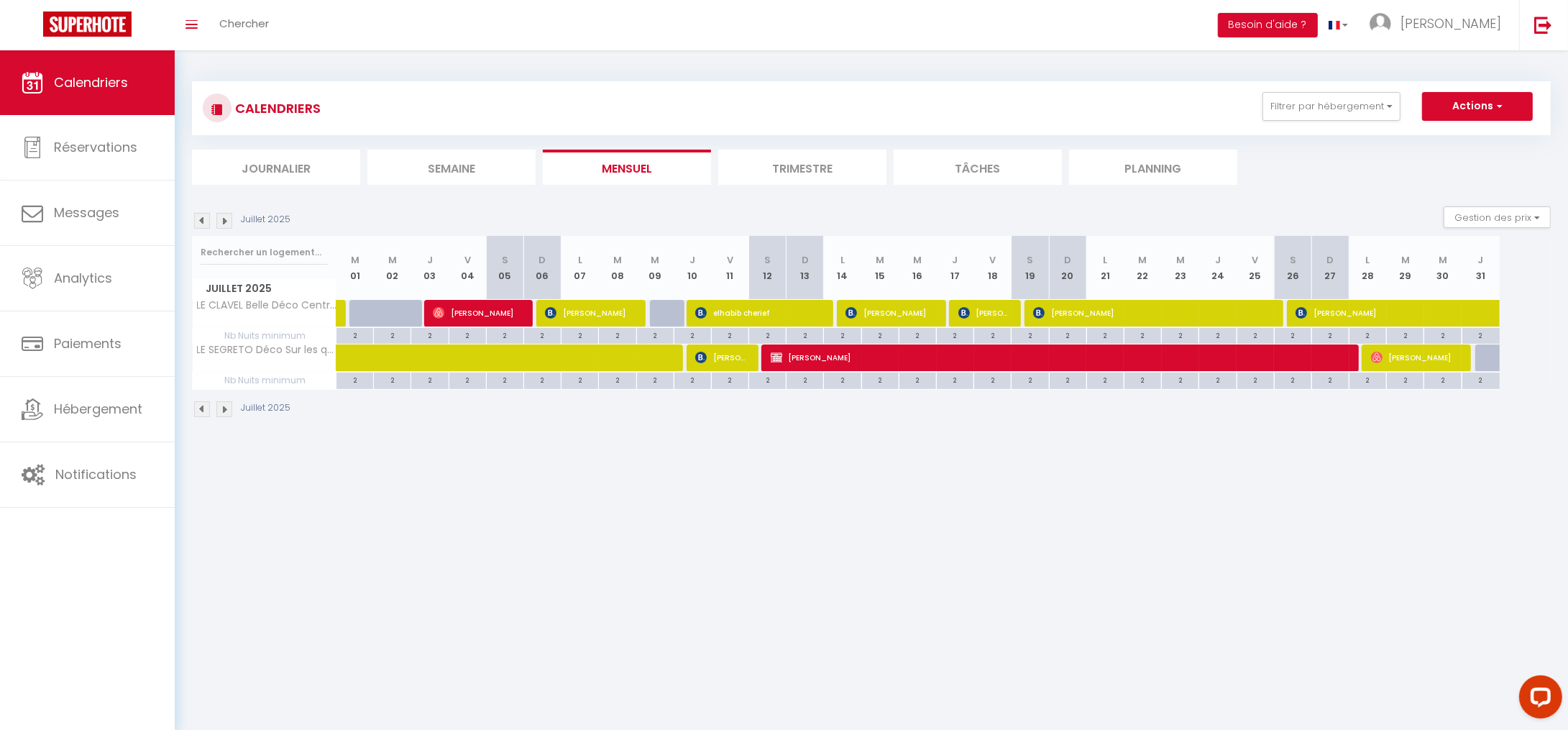
click at [201, 410] on img at bounding box center [202, 409] width 15 height 15
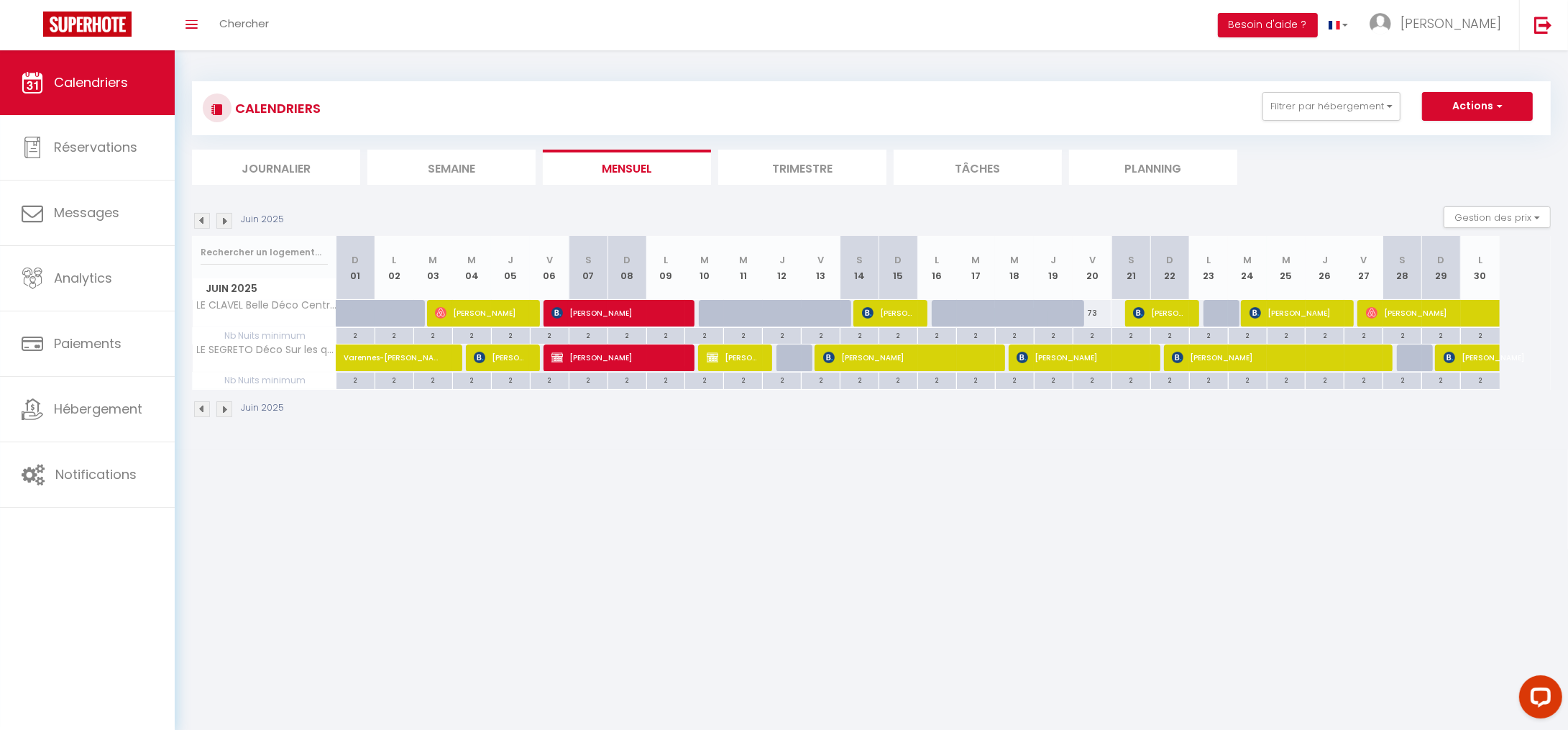
click at [225, 414] on img at bounding box center [224, 409] width 15 height 15
